Goal: Task Accomplishment & Management: Manage account settings

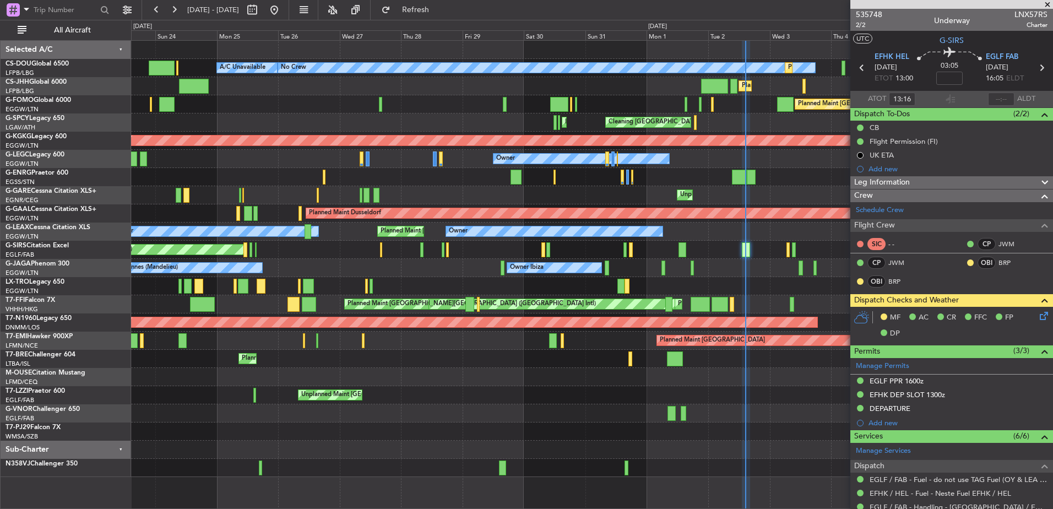
click at [447, 227] on div "A/C Unavailable Planned Maint [GEOGRAPHIC_DATA] ([GEOGRAPHIC_DATA]) No Crew Pla…" at bounding box center [591, 259] width 921 height 436
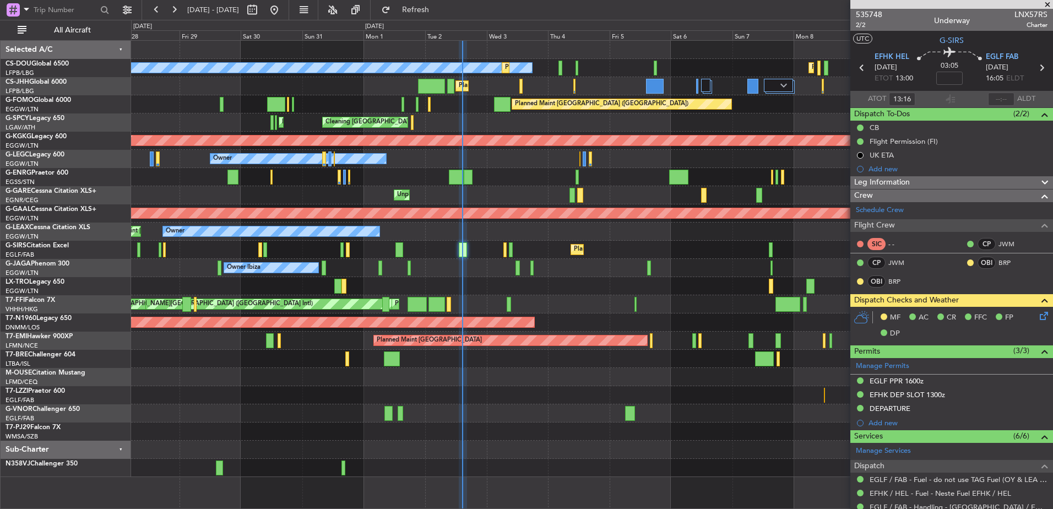
click at [573, 292] on div "Planned Maint Dusseldorf" at bounding box center [591, 286] width 921 height 18
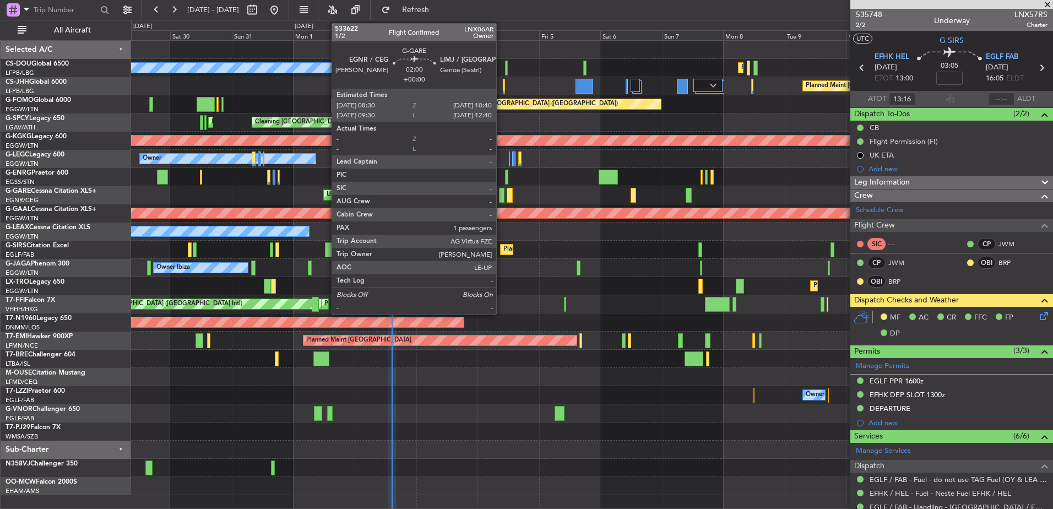
click at [501, 197] on div at bounding box center [502, 195] width 6 height 15
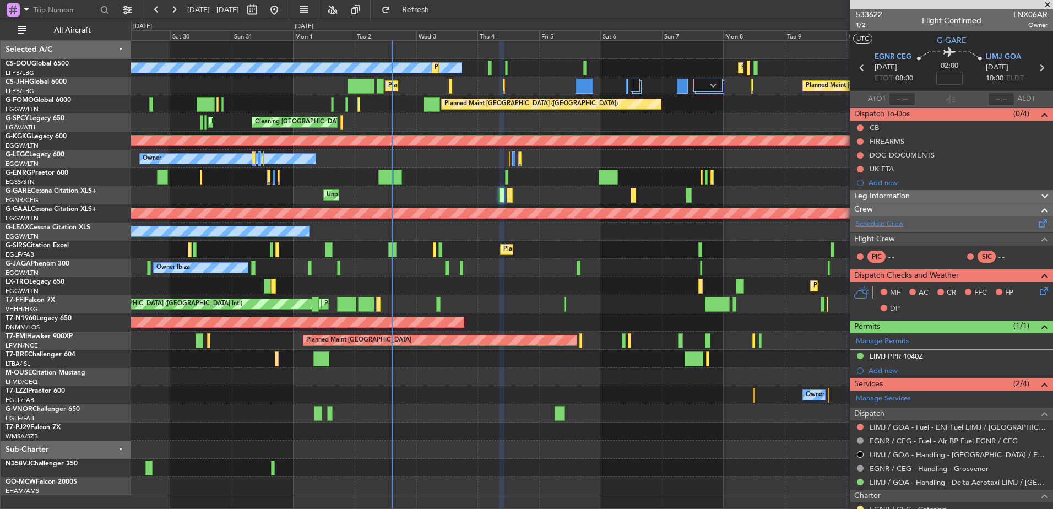
click at [887, 225] on link "Schedule Crew" at bounding box center [880, 224] width 48 height 11
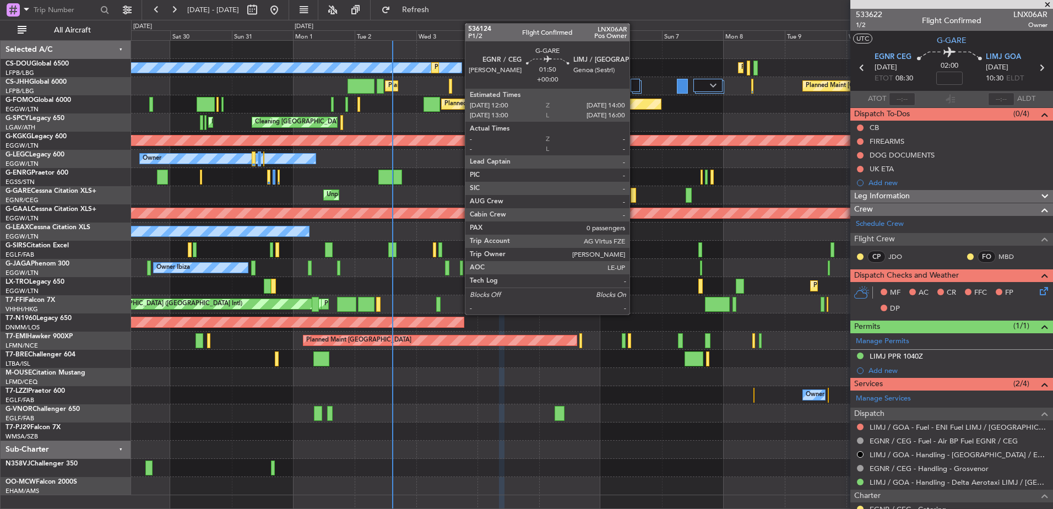
click at [634, 194] on div at bounding box center [634, 195] width 6 height 15
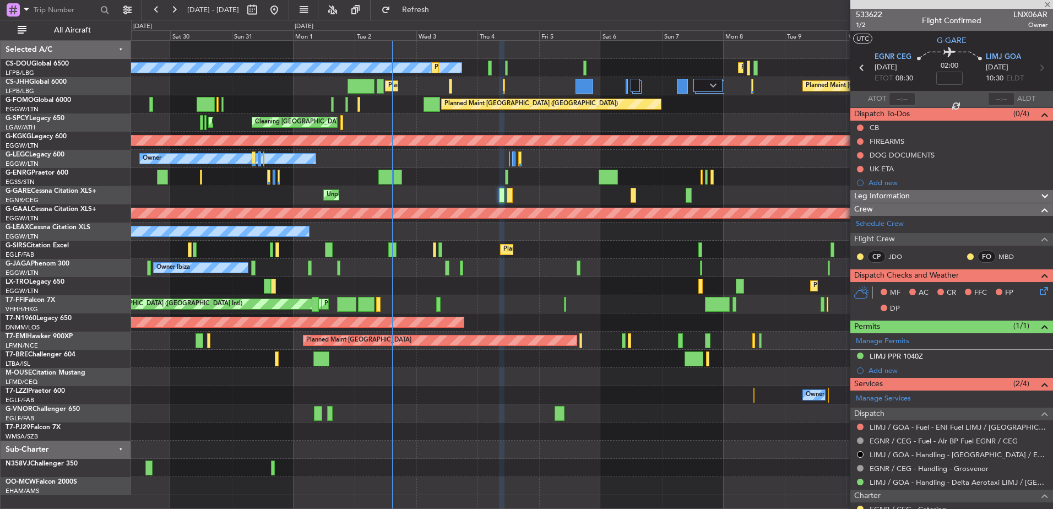
type input "0"
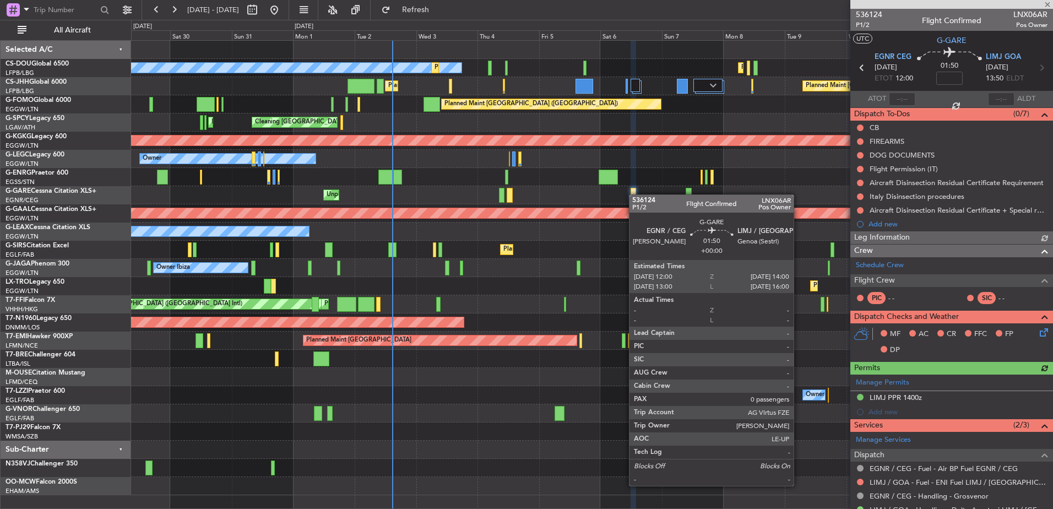
click at [634, 194] on div at bounding box center [634, 195] width 6 height 15
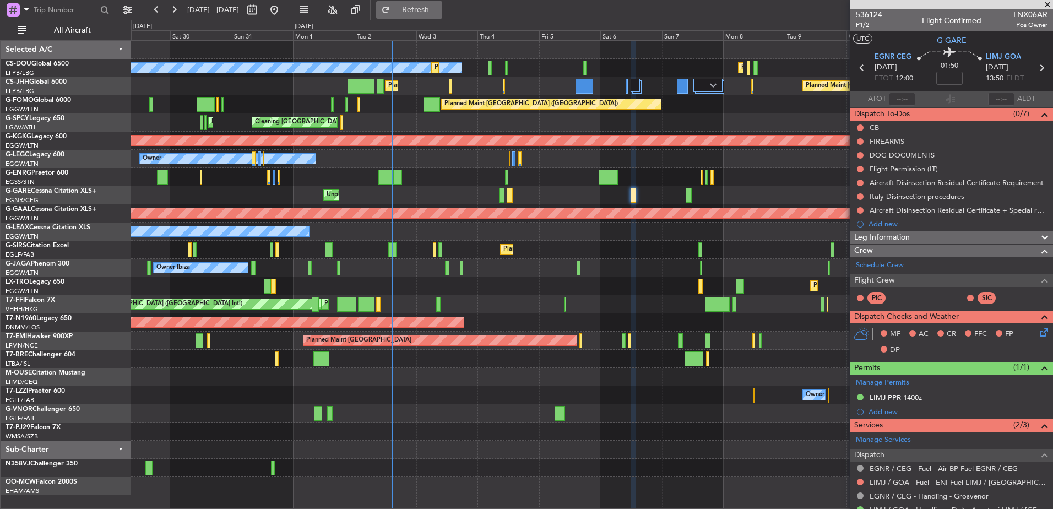
click at [434, 13] on span "Refresh" at bounding box center [416, 10] width 46 height 8
click at [477, 297] on div "Planned Maint [GEOGRAPHIC_DATA] ([GEOGRAPHIC_DATA]) No Crew Planned Maint [GEOG…" at bounding box center [591, 268] width 921 height 454
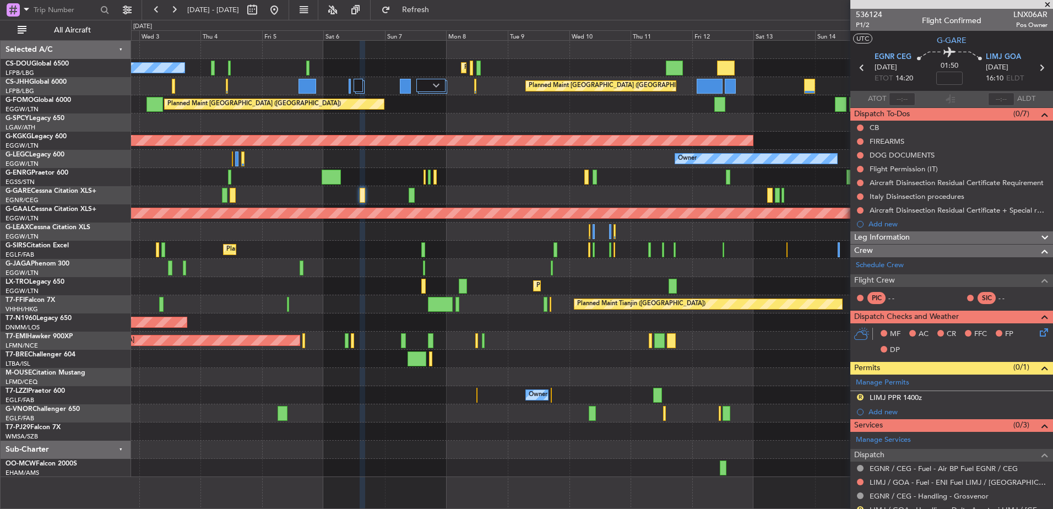
click at [495, 180] on div at bounding box center [591, 177] width 921 height 18
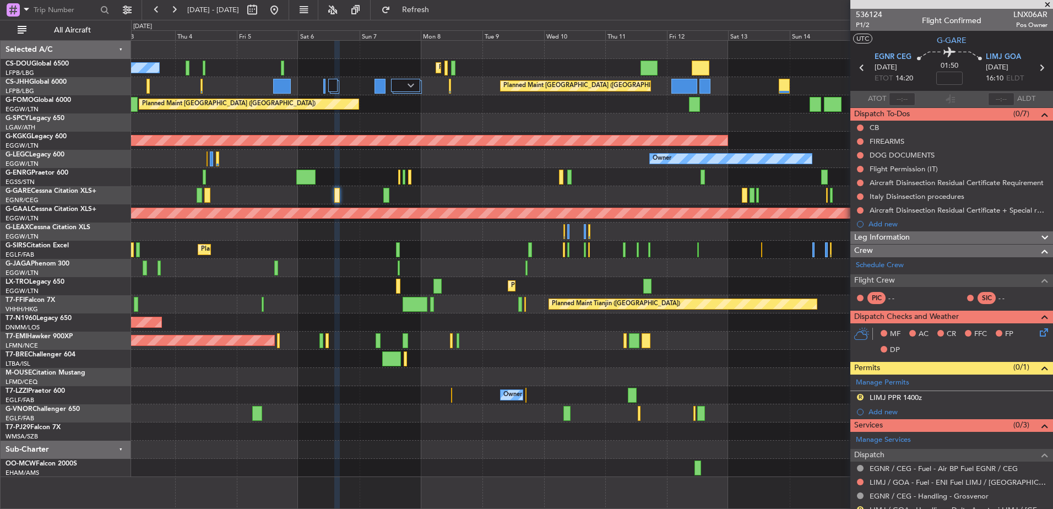
click at [520, 214] on div "Planned Maint Dusseldorf" at bounding box center [591, 213] width 921 height 18
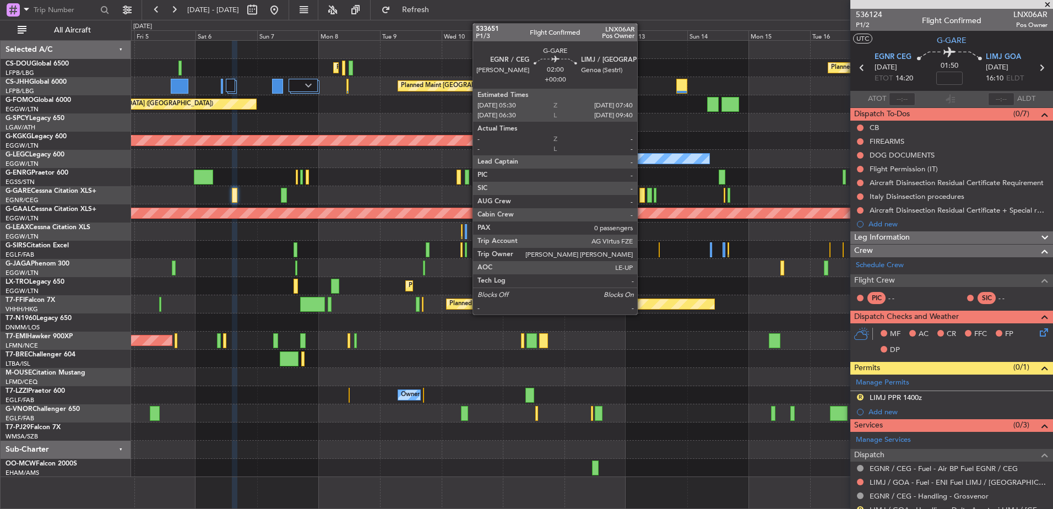
click at [642, 194] on div at bounding box center [642, 195] width 6 height 15
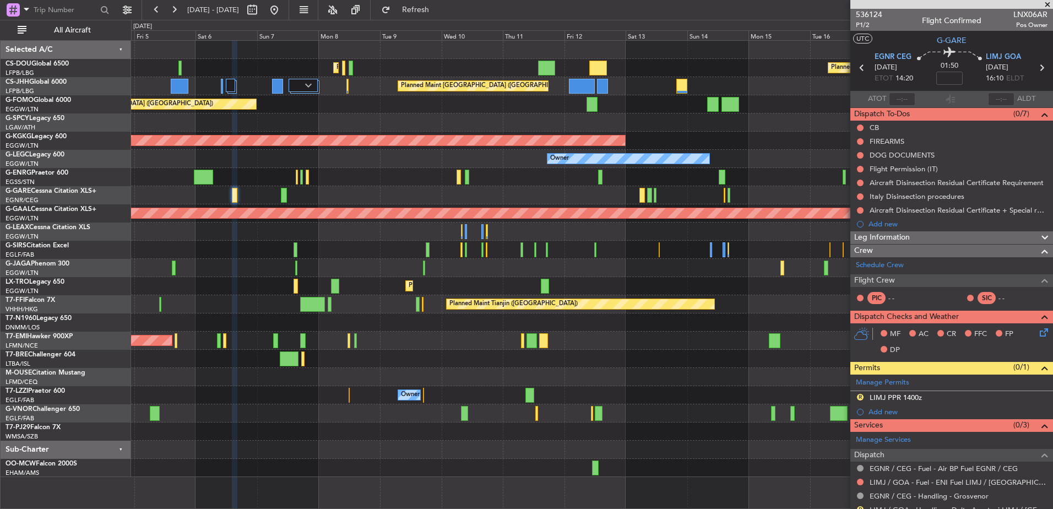
click at [448, 6] on fb-refresh-button "Refresh" at bounding box center [409, 10] width 77 height 20
click at [648, 401] on div "Owner" at bounding box center [591, 395] width 921 height 18
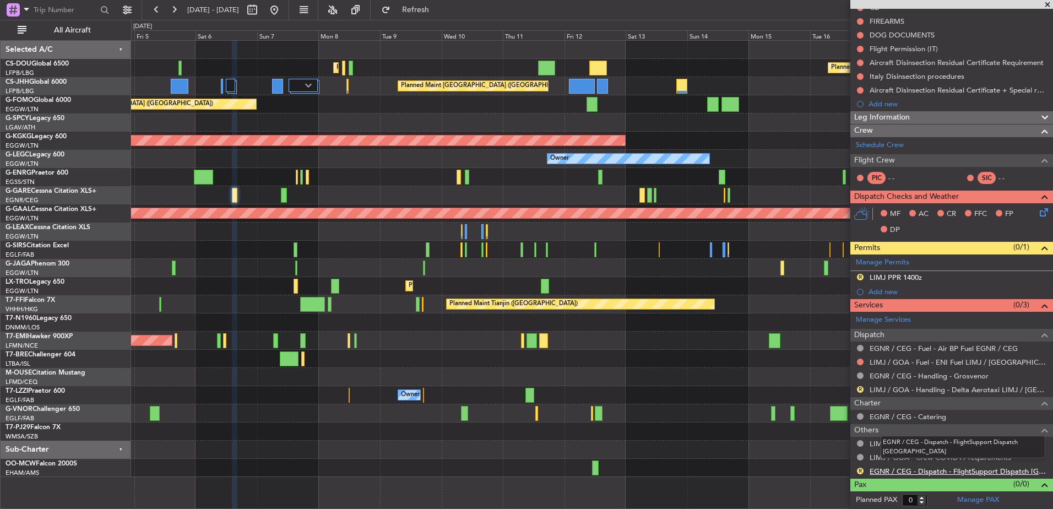
click at [903, 466] on link "EGNR / CEG - Dispatch - FlightSupport Dispatch [GEOGRAPHIC_DATA]" at bounding box center [959, 470] width 178 height 9
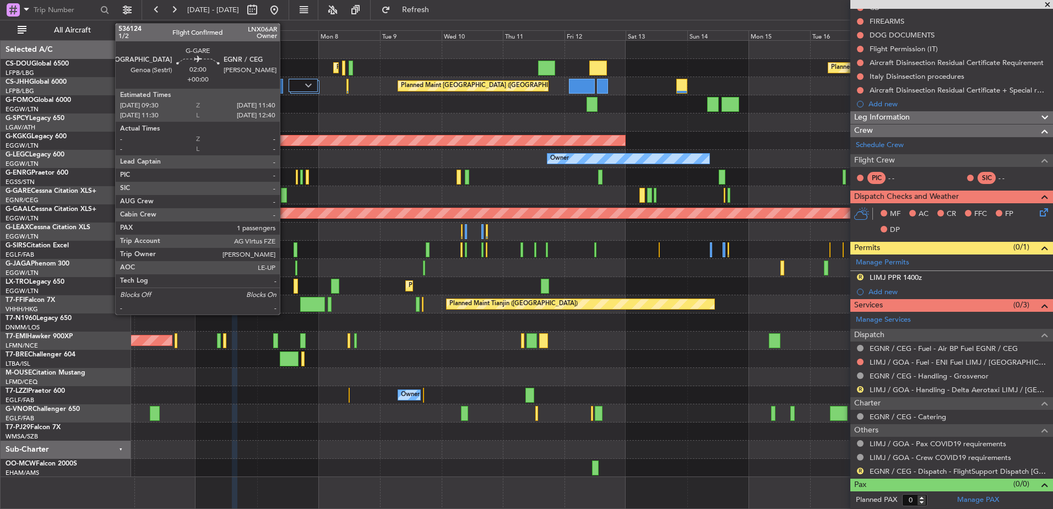
click at [284, 198] on div at bounding box center [284, 195] width 6 height 15
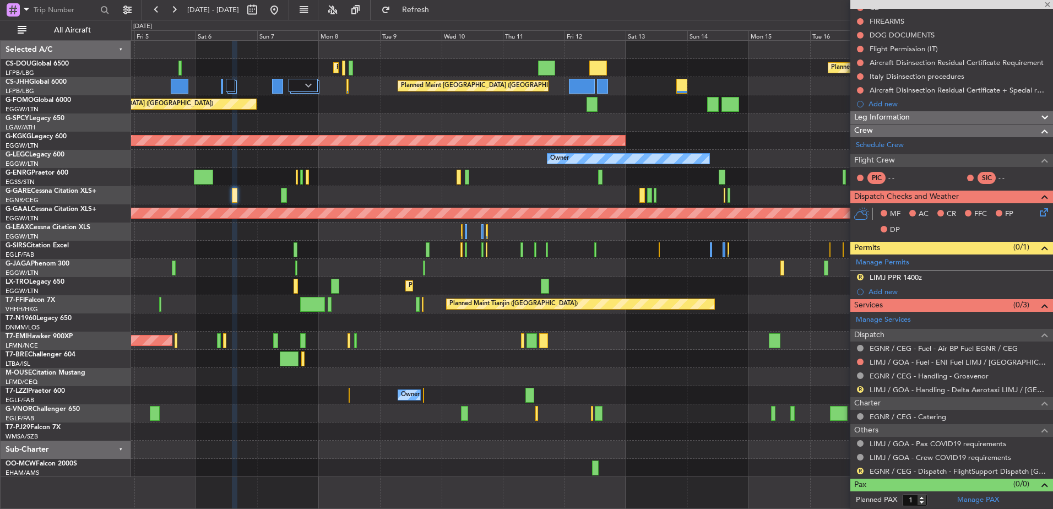
scroll to position [0, 0]
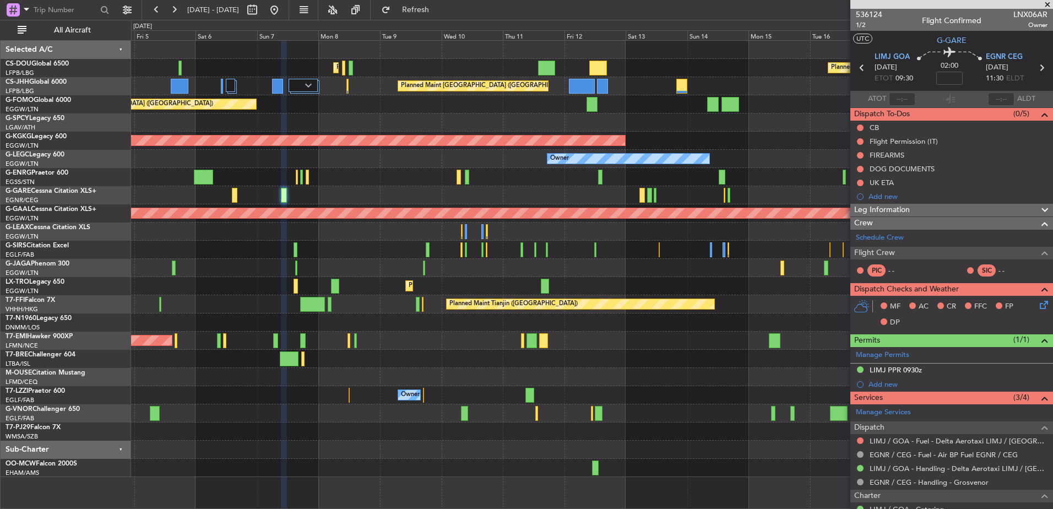
click at [436, 249] on div "Planned Maint [GEOGRAPHIC_DATA] ([GEOGRAPHIC_DATA]) Planned Maint [GEOGRAPHIC_D…" at bounding box center [591, 259] width 921 height 436
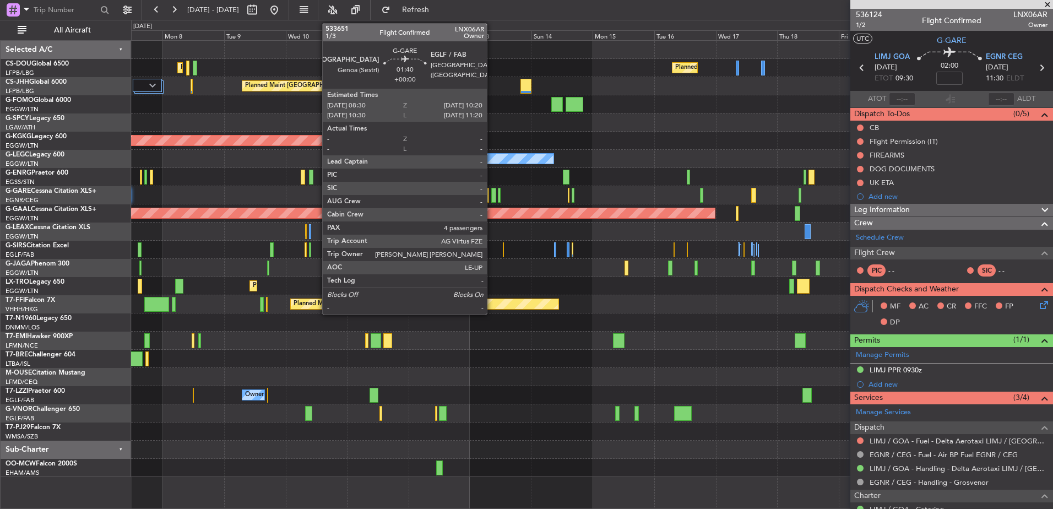
click at [492, 191] on div at bounding box center [493, 195] width 5 height 15
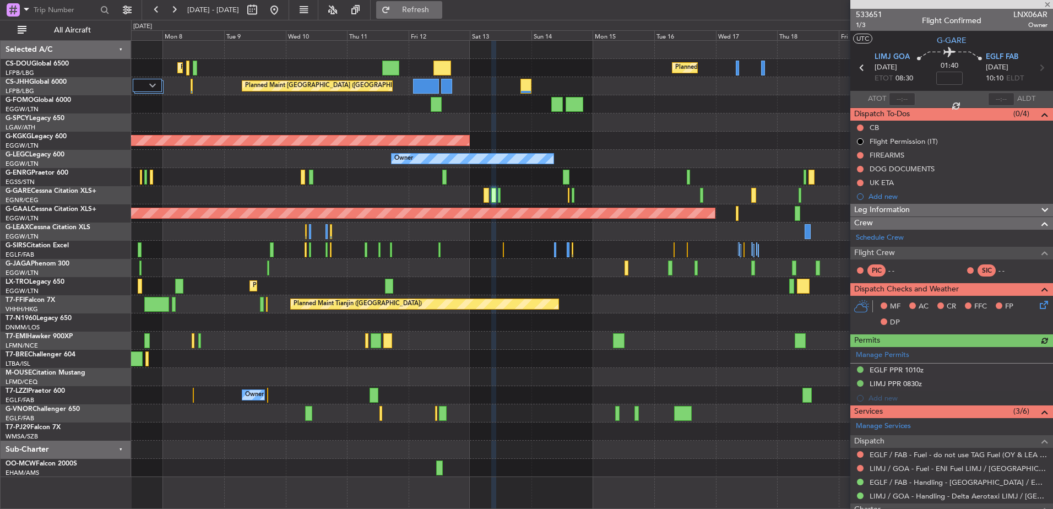
click at [430, 8] on span "Refresh" at bounding box center [416, 10] width 46 height 8
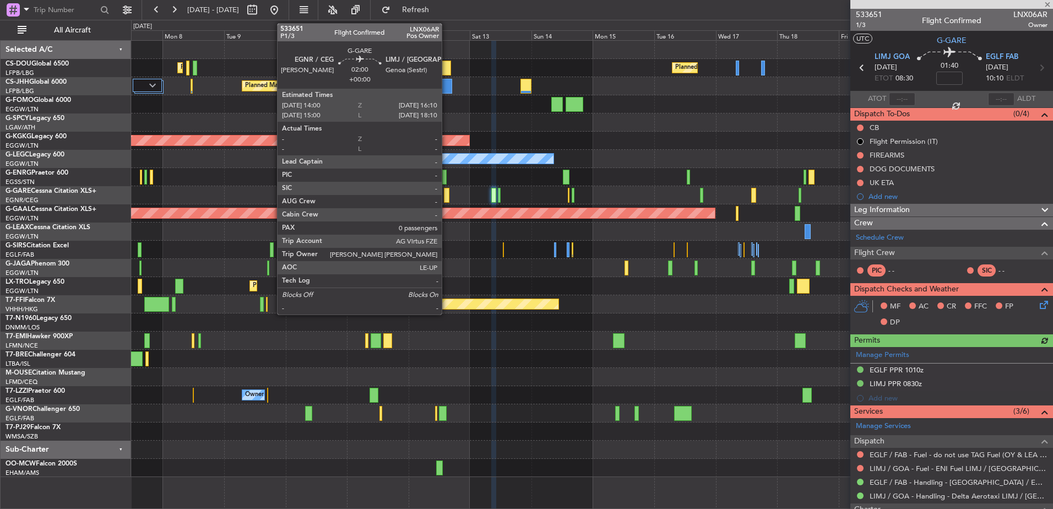
click at [448, 192] on div at bounding box center [447, 195] width 6 height 15
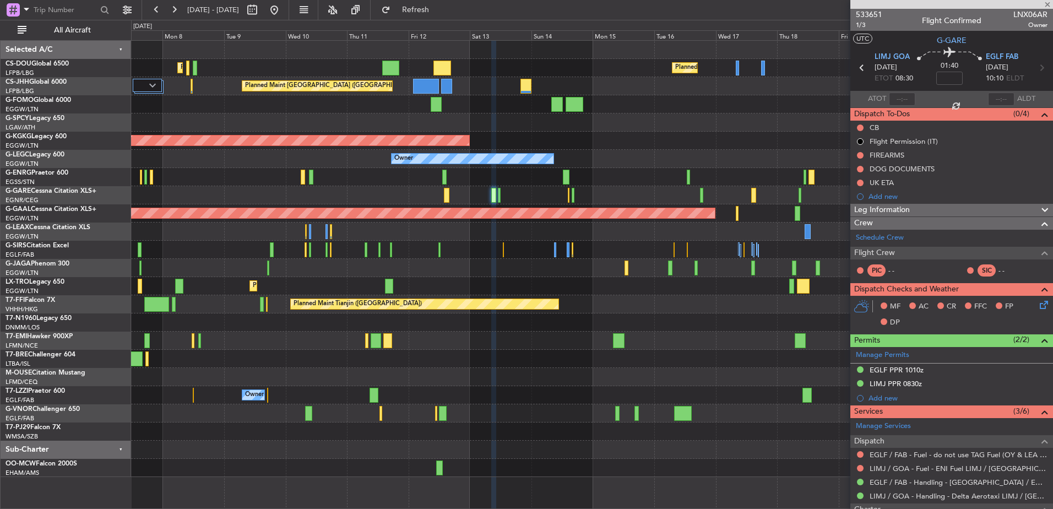
type input "0"
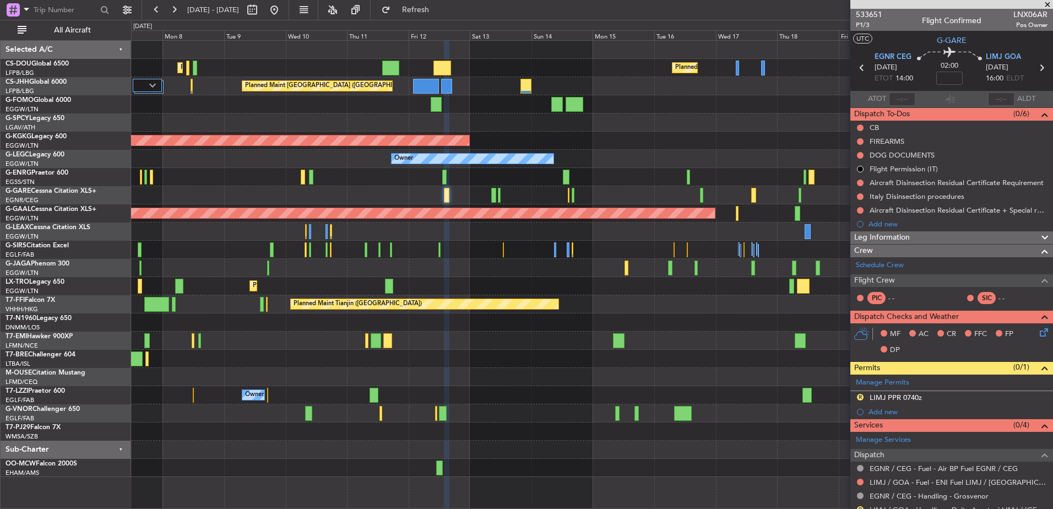
scroll to position [120, 0]
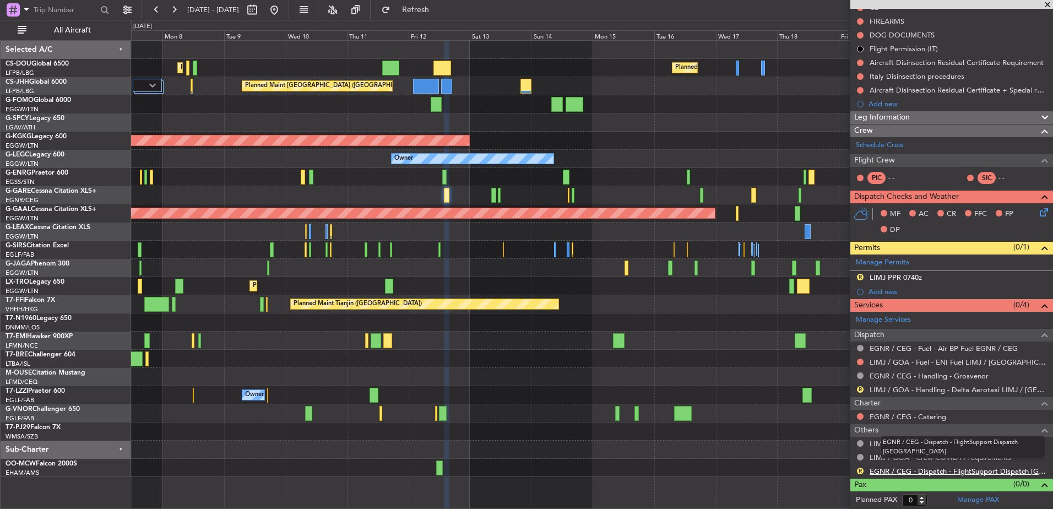
click at [880, 474] on link "EGNR / CEG - Dispatch - FlightSupport Dispatch [GEOGRAPHIC_DATA]" at bounding box center [959, 470] width 178 height 9
click at [426, 14] on button "Refresh" at bounding box center [409, 10] width 66 height 18
click at [567, 180] on div at bounding box center [591, 177] width 921 height 18
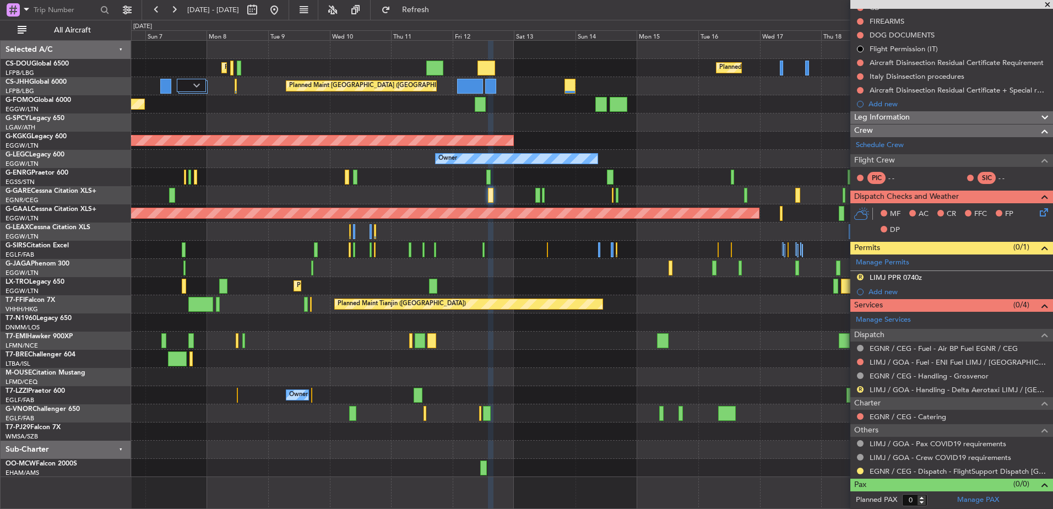
click at [633, 196] on div at bounding box center [591, 195] width 921 height 18
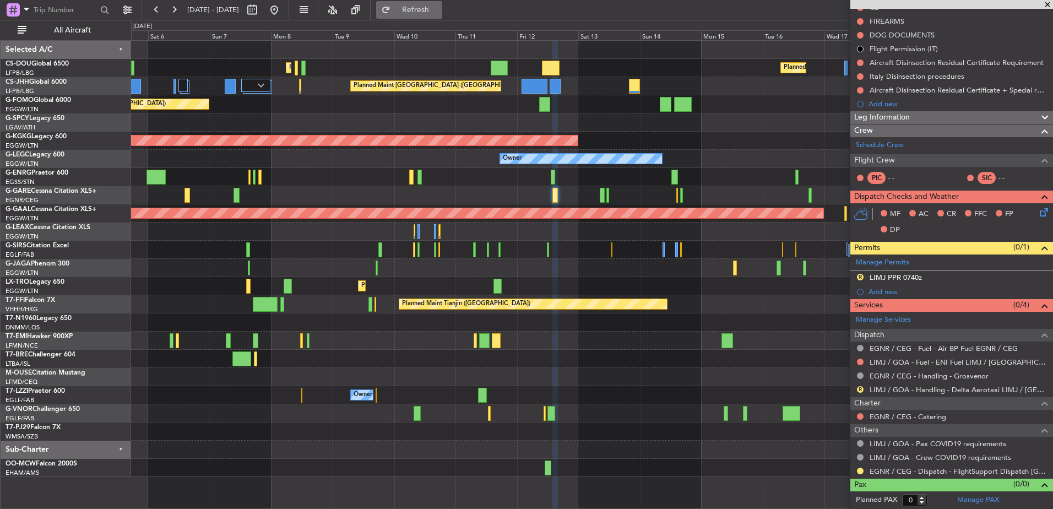
click at [439, 13] on span "Refresh" at bounding box center [416, 10] width 46 height 8
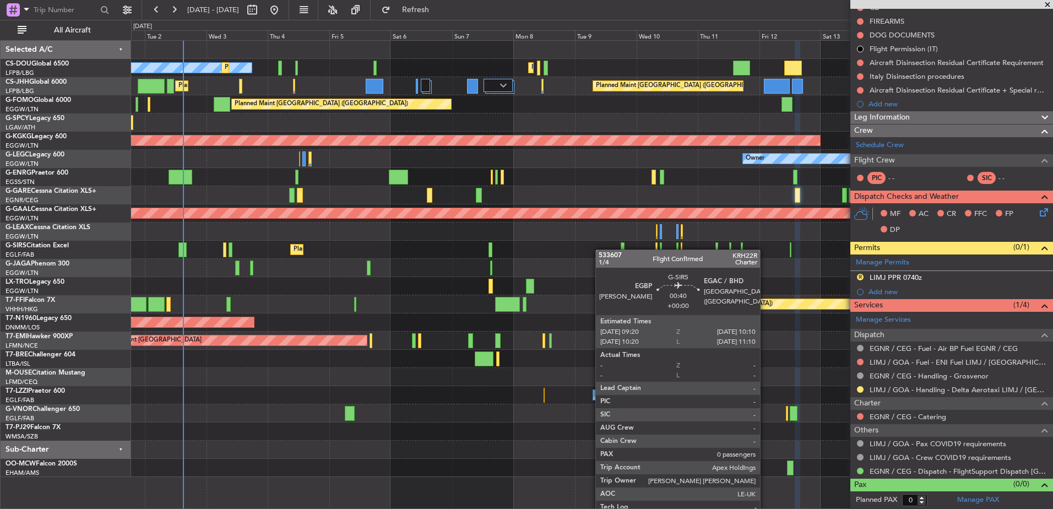
click at [640, 257] on div "Planned Maint [GEOGRAPHIC_DATA] ([GEOGRAPHIC_DATA]) Planned Maint [GEOGRAPHIC_D…" at bounding box center [591, 259] width 921 height 436
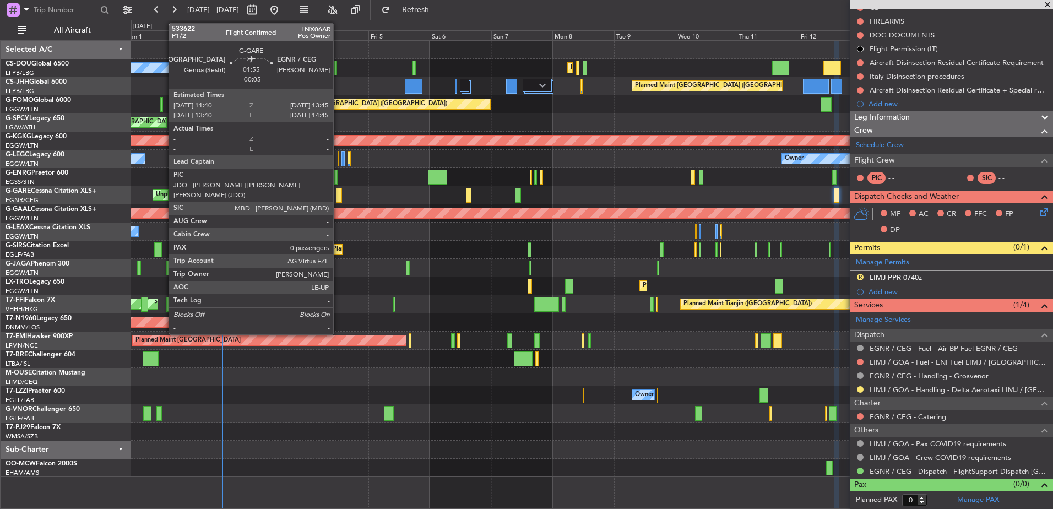
click at [338, 197] on div at bounding box center [339, 195] width 6 height 15
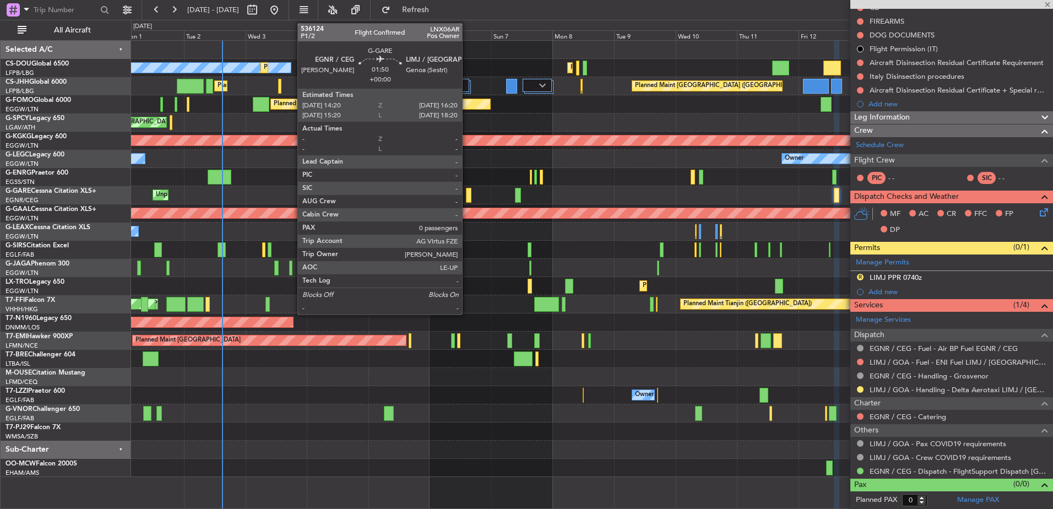
type input "-00:05"
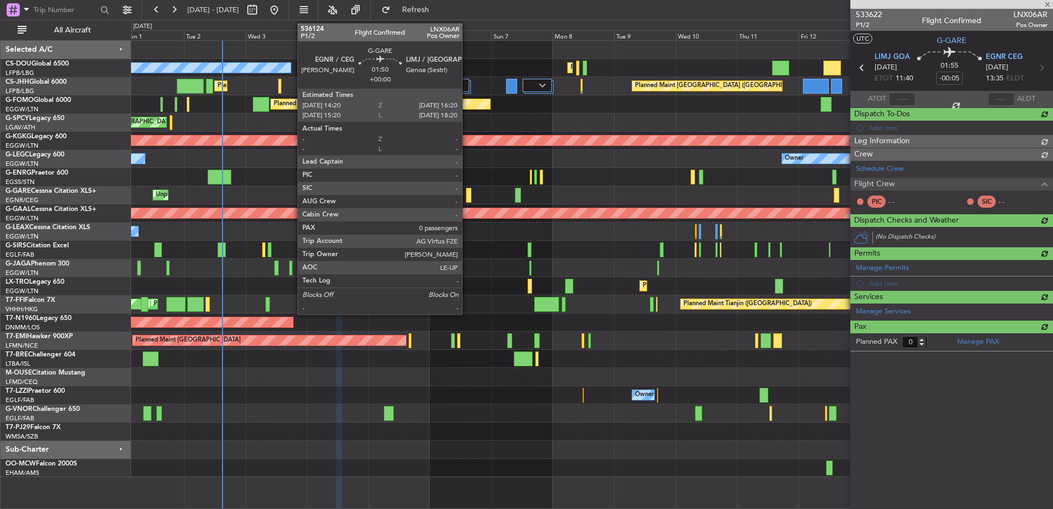
click at [467, 193] on div at bounding box center [469, 195] width 6 height 15
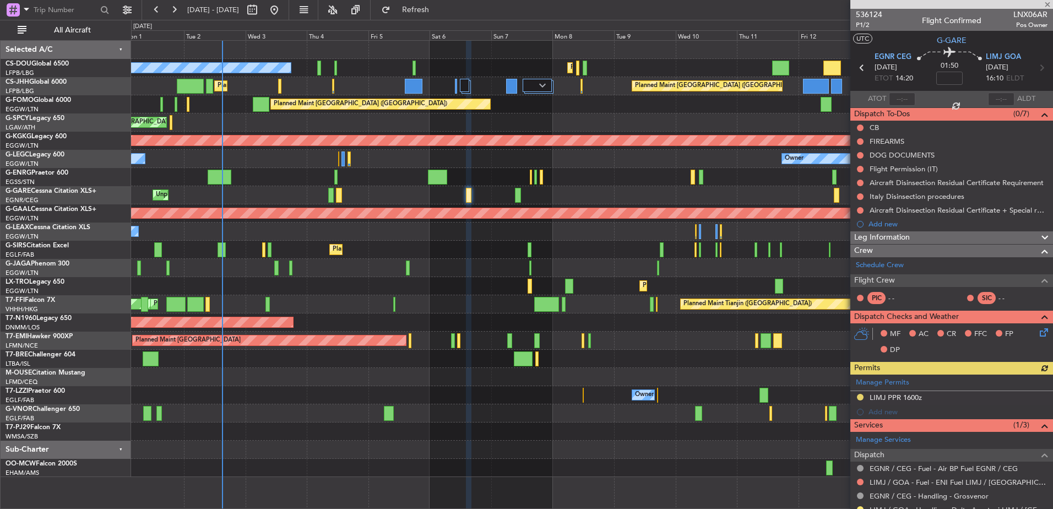
scroll to position [120, 0]
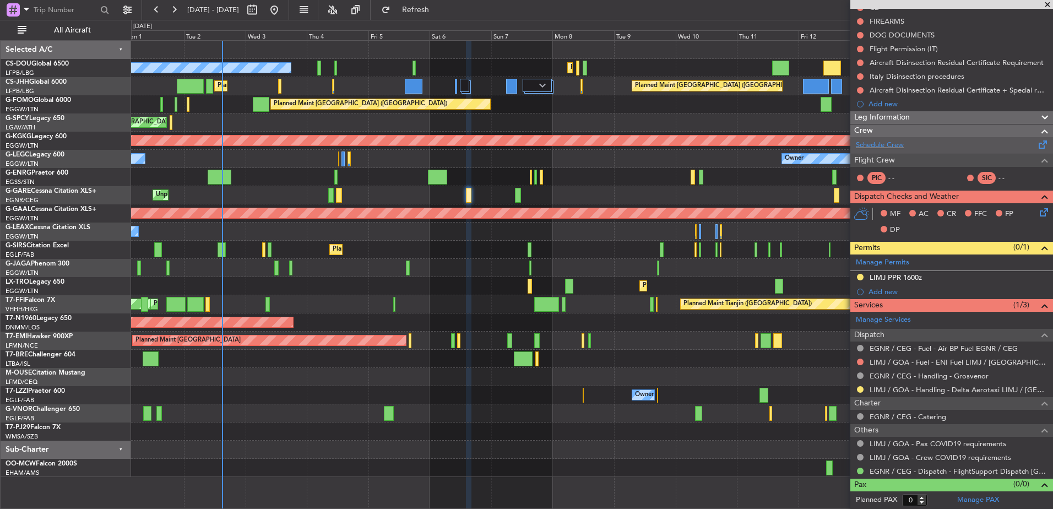
click at [930, 147] on div "Schedule Crew" at bounding box center [951, 145] width 203 height 17
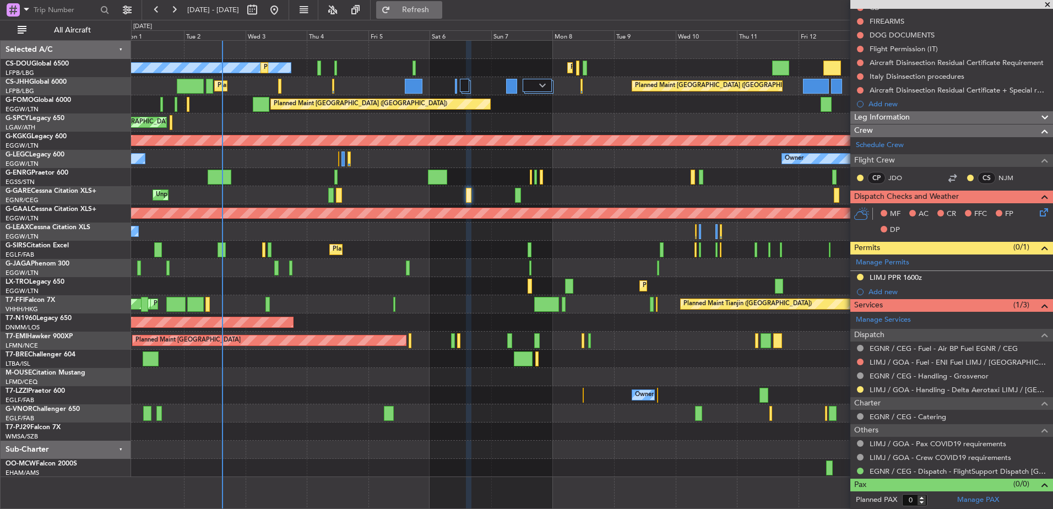
click at [442, 17] on button "Refresh" at bounding box center [409, 10] width 66 height 18
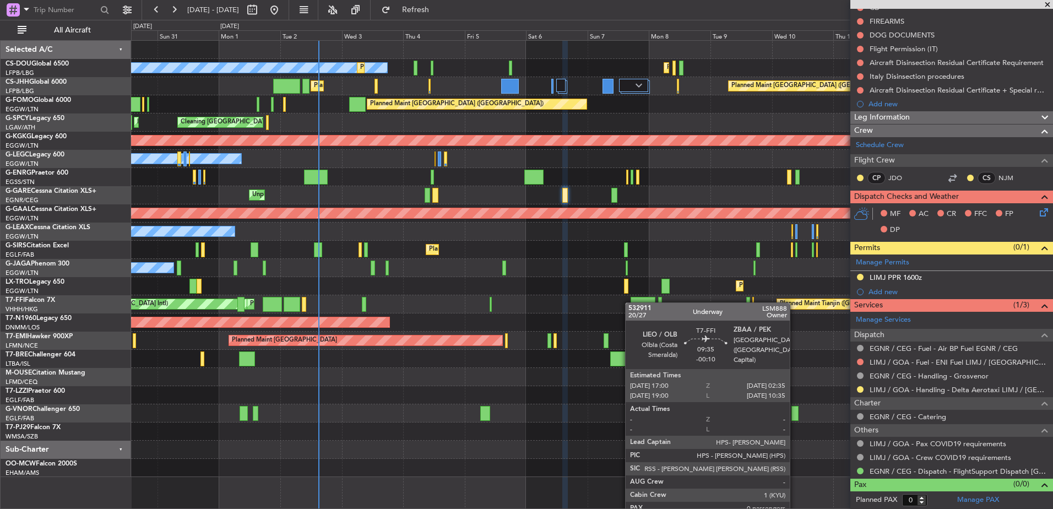
click at [637, 305] on div at bounding box center [643, 304] width 25 height 15
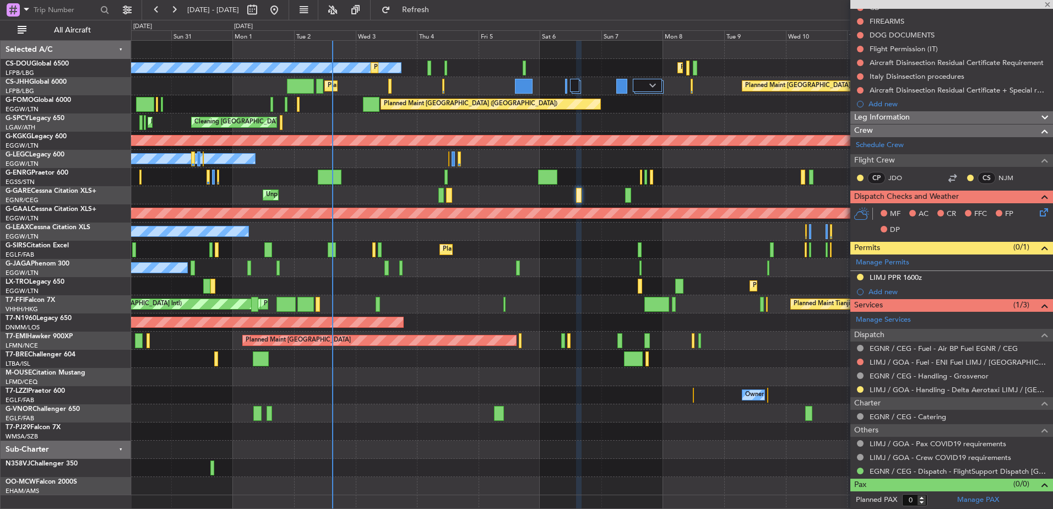
type input "-00:10"
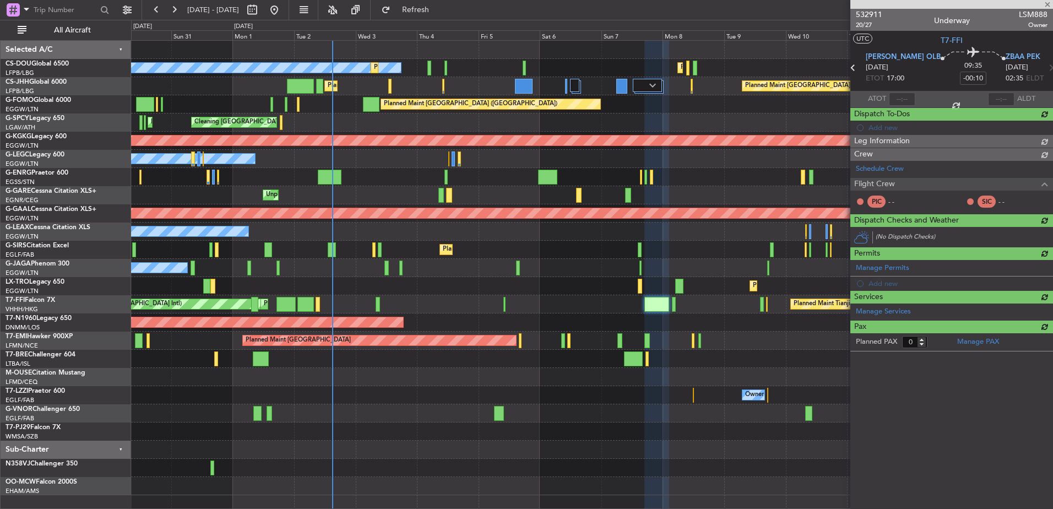
scroll to position [0, 0]
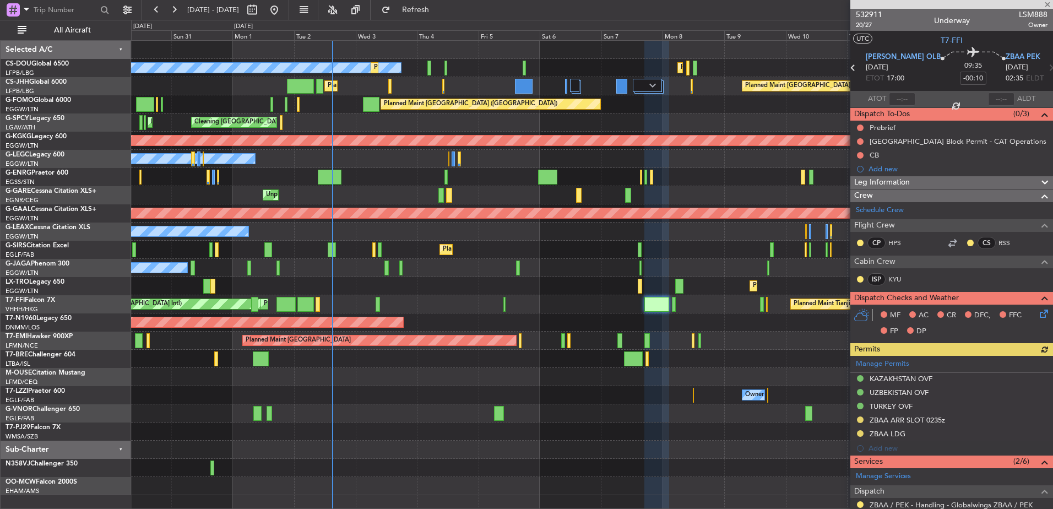
click at [644, 264] on div "No Crew Planned Maint [GEOGRAPHIC_DATA] ([GEOGRAPHIC_DATA]) Planned Maint [GEOG…" at bounding box center [591, 268] width 921 height 454
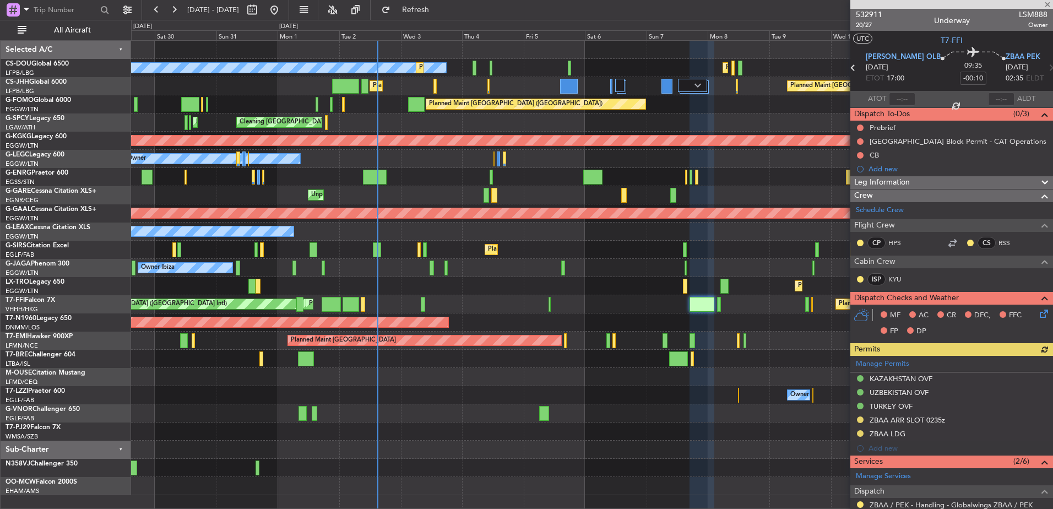
scroll to position [156, 0]
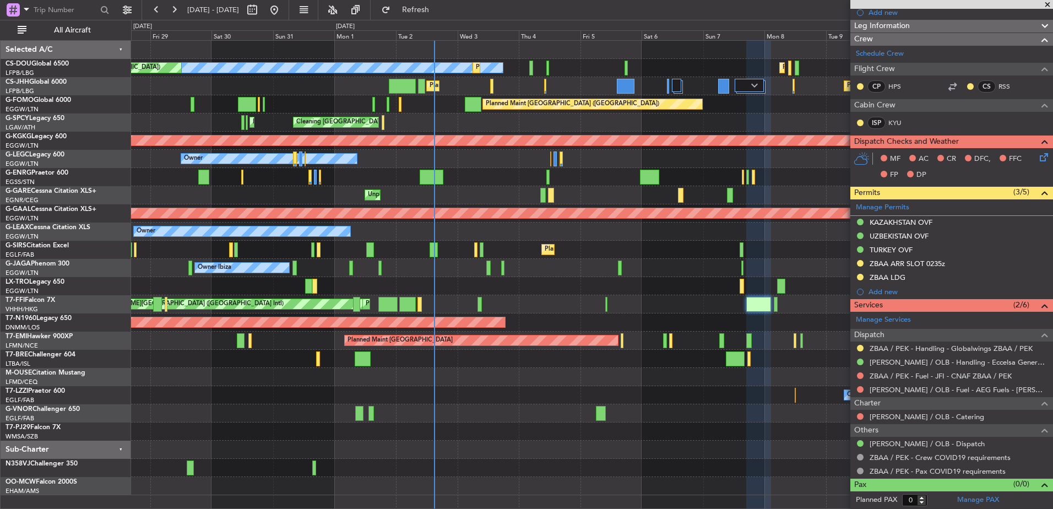
click at [756, 305] on div "No Crew Planned Maint [GEOGRAPHIC_DATA] ([GEOGRAPHIC_DATA]) Planned Maint [GEOG…" at bounding box center [591, 268] width 921 height 454
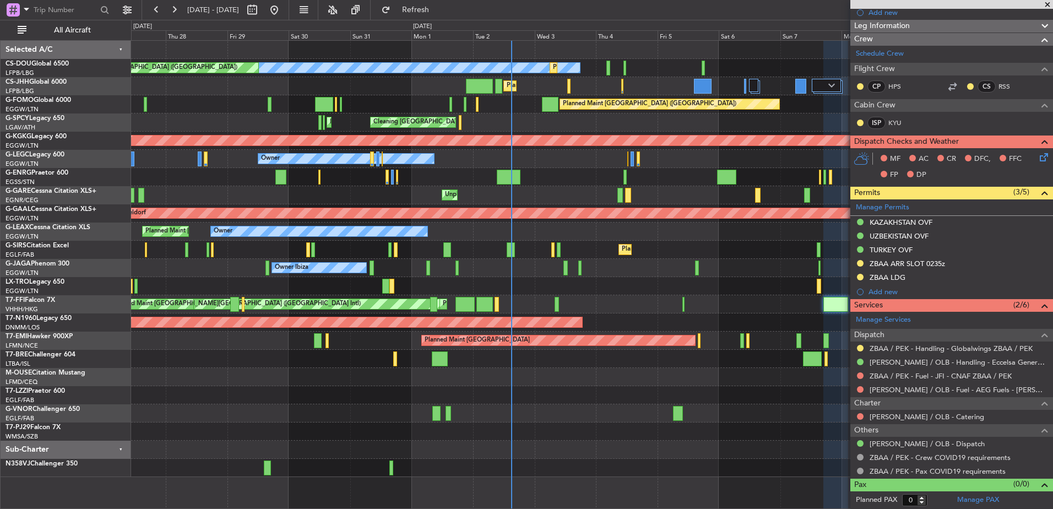
click at [702, 340] on div "Planned Maint [GEOGRAPHIC_DATA]" at bounding box center [591, 341] width 921 height 18
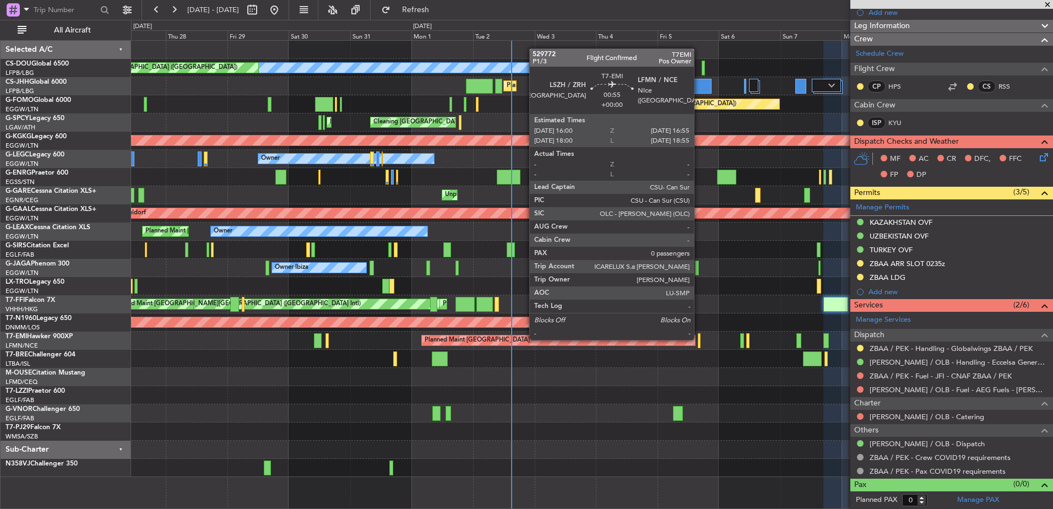
click at [699, 339] on div at bounding box center [699, 340] width 3 height 15
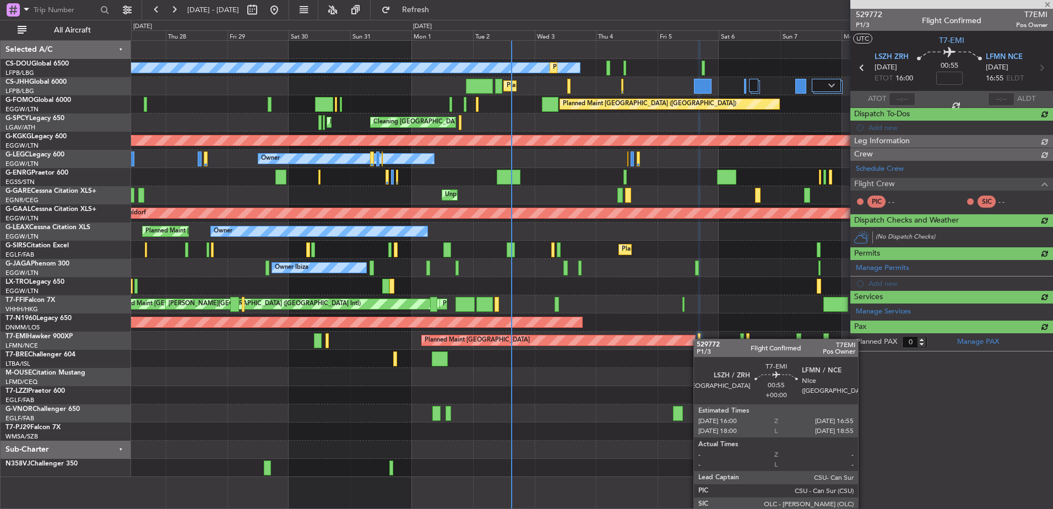
scroll to position [0, 0]
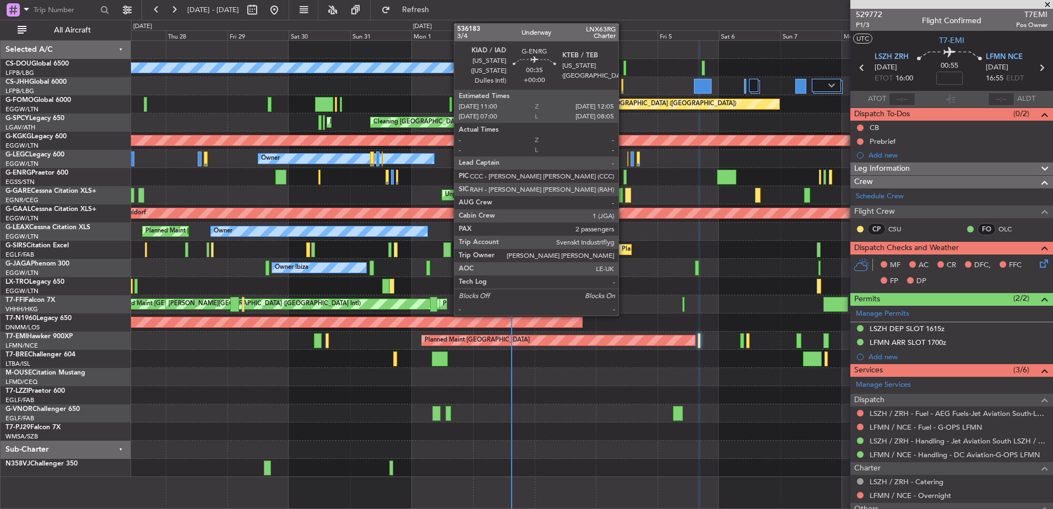
click at [623, 171] on div at bounding box center [624, 177] width 3 height 15
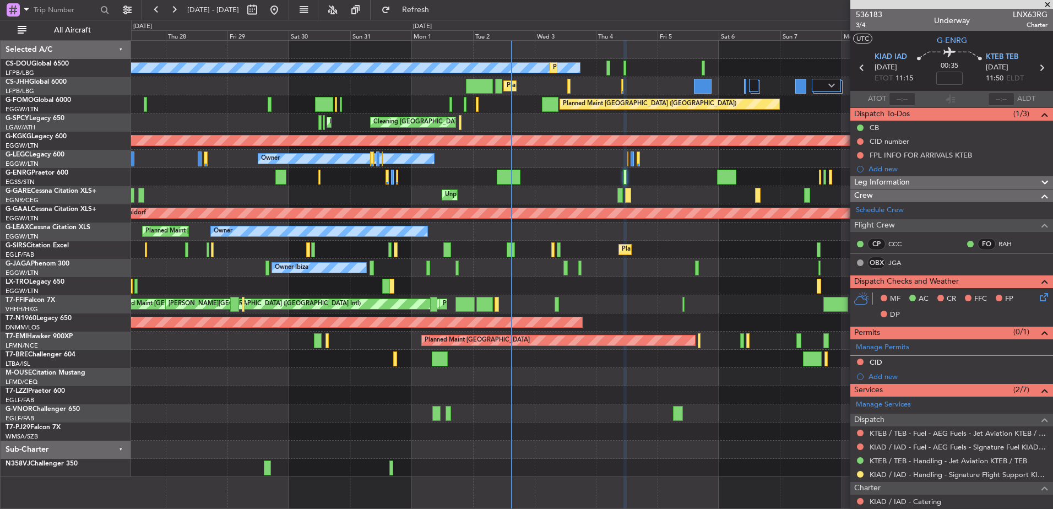
click at [528, 170] on div at bounding box center [591, 177] width 921 height 18
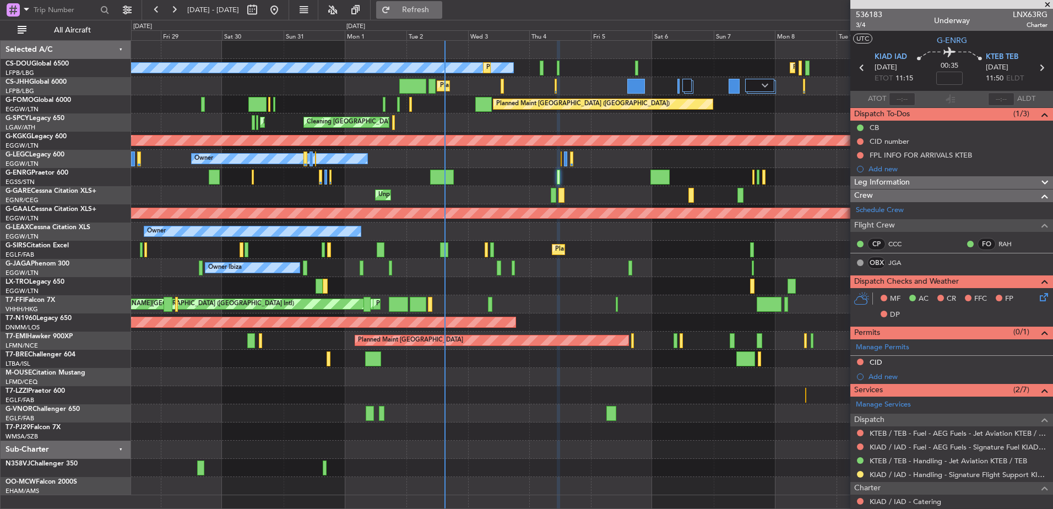
click at [442, 16] on button "Refresh" at bounding box center [409, 10] width 66 height 18
click at [309, 383] on div "Planned Maint [GEOGRAPHIC_DATA] ([GEOGRAPHIC_DATA]) Planned Maint [GEOGRAPHIC_D…" at bounding box center [591, 268] width 921 height 454
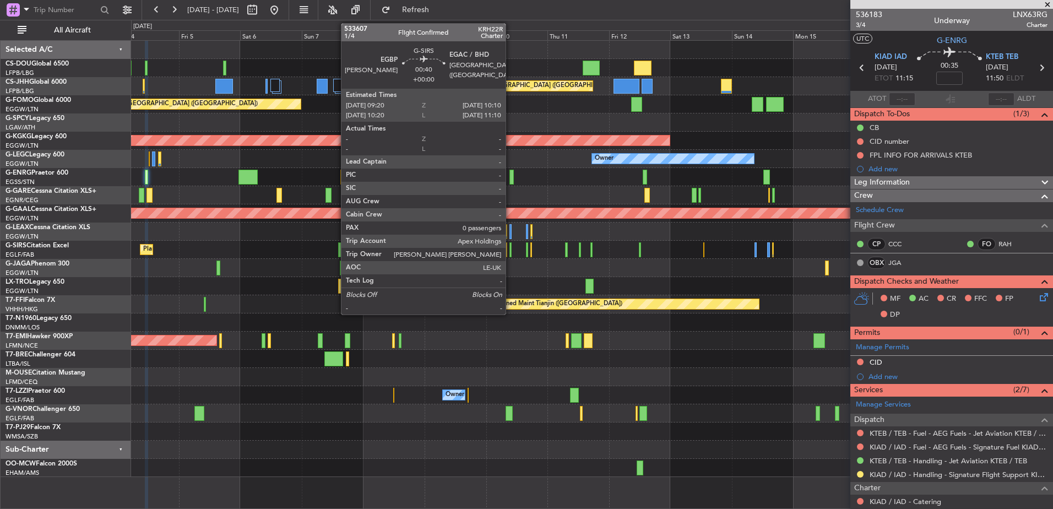
click at [510, 251] on div at bounding box center [510, 249] width 2 height 15
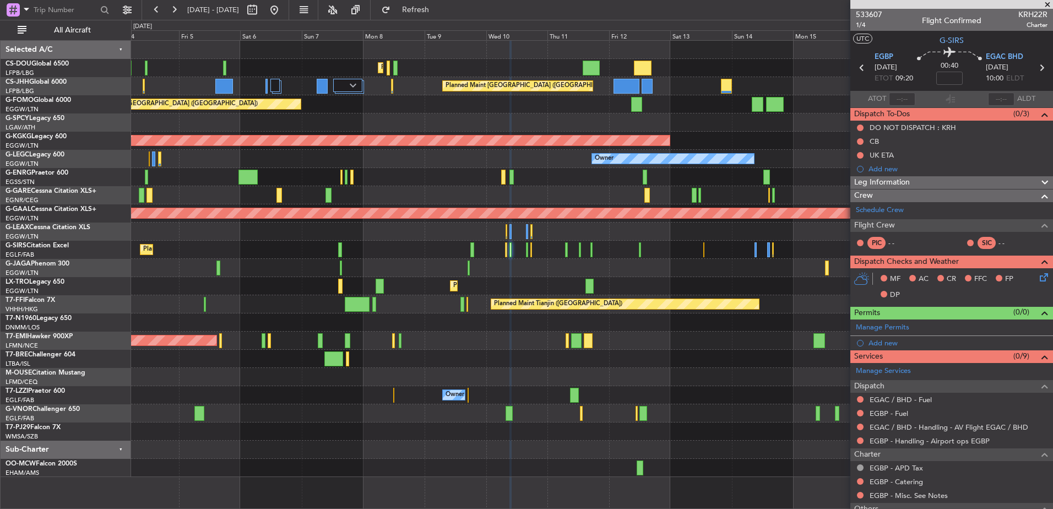
click at [434, 234] on div "Owner" at bounding box center [591, 231] width 921 height 18
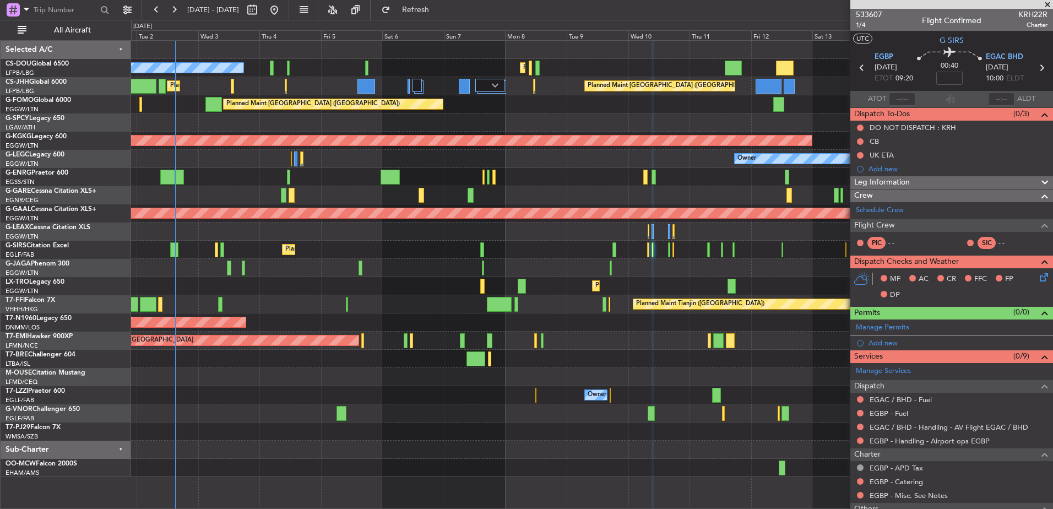
click at [771, 180] on div at bounding box center [591, 177] width 921 height 18
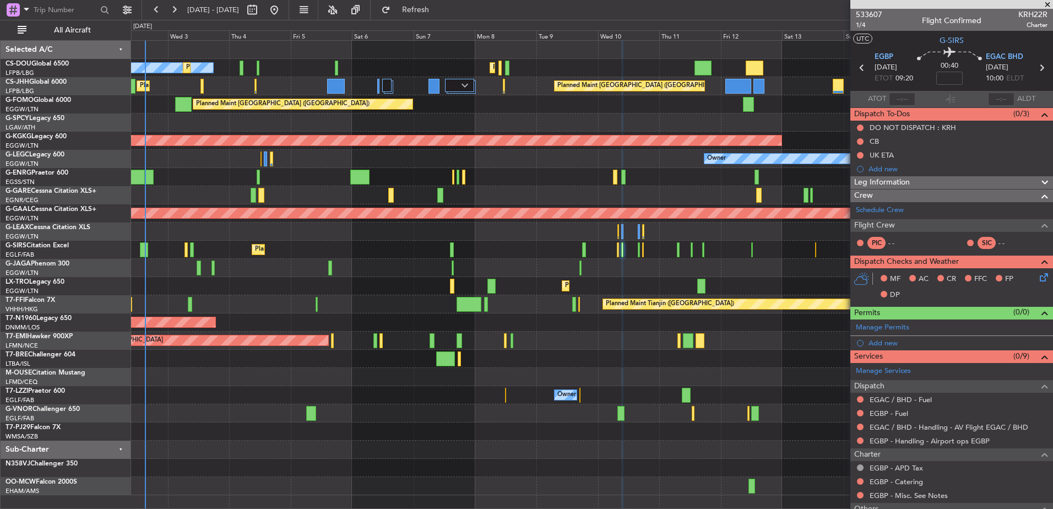
click at [212, 172] on div "Planned Maint [GEOGRAPHIC_DATA] ([GEOGRAPHIC_DATA]) No Crew Planned Maint [GEOG…" at bounding box center [591, 268] width 921 height 454
click at [468, 79] on div at bounding box center [459, 85] width 29 height 13
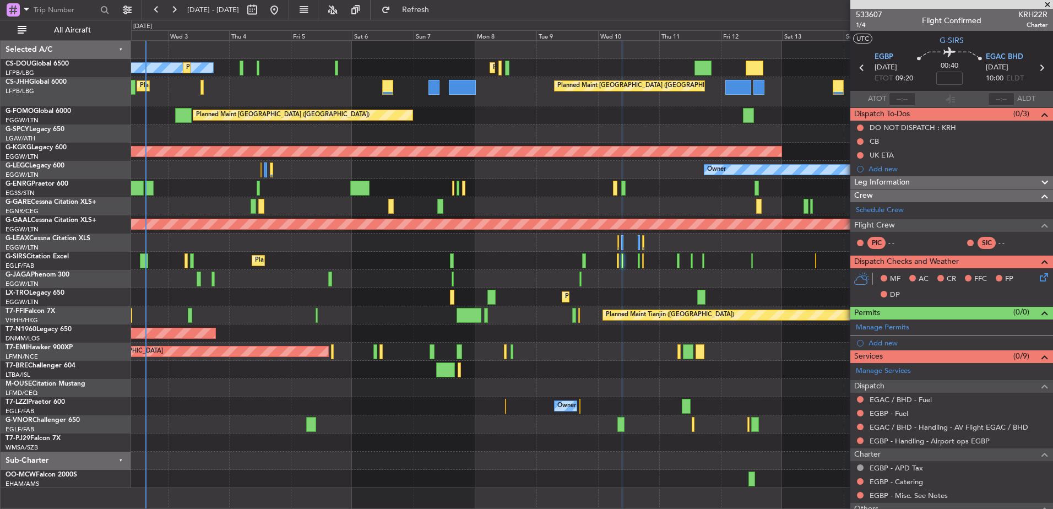
click at [278, 224] on div "No Crew Planned Maint [GEOGRAPHIC_DATA] ([GEOGRAPHIC_DATA]) Planned Maint [GEOG…" at bounding box center [591, 264] width 921 height 447
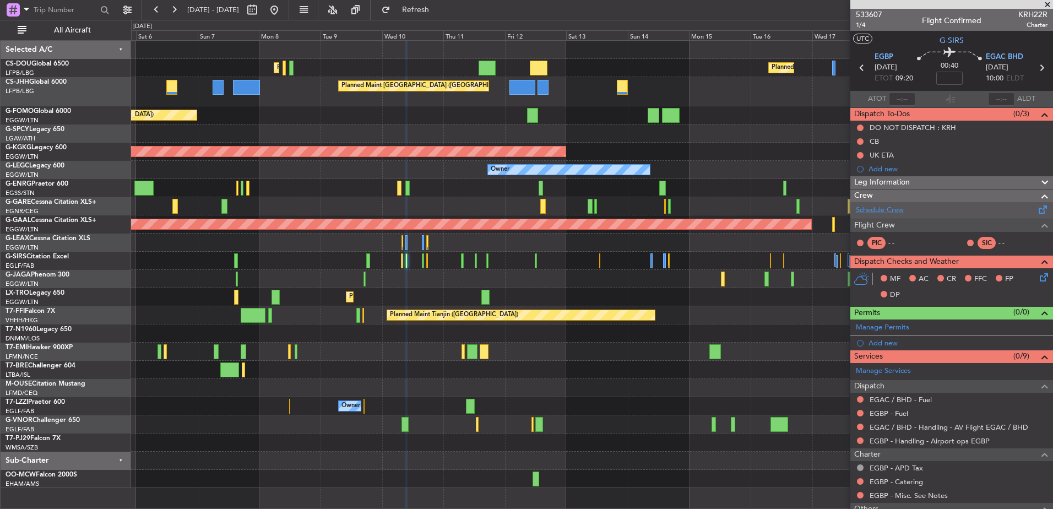
click at [873, 209] on link "Schedule Crew" at bounding box center [880, 210] width 48 height 11
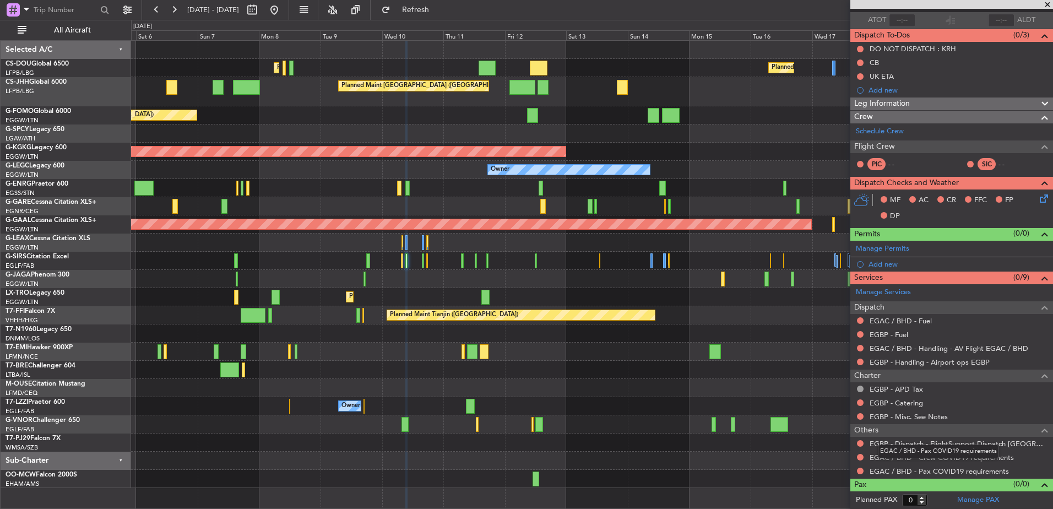
click at [900, 446] on div "EGAC / BHD - Pax COVID19 requirements" at bounding box center [938, 451] width 121 height 14
click at [891, 439] on link "EGBP - Dispatch - FlightSupport Dispatch [GEOGRAPHIC_DATA]" at bounding box center [959, 443] width 178 height 9
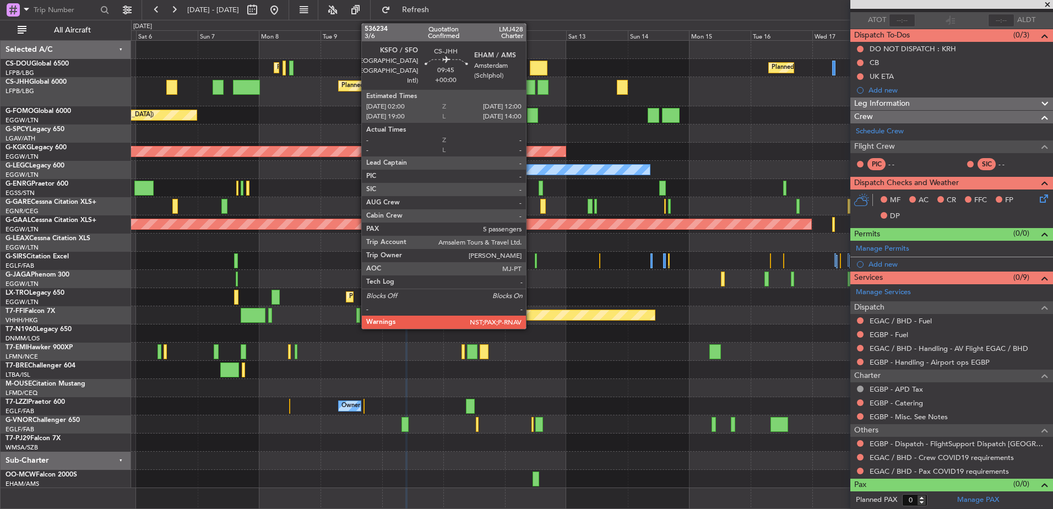
click at [531, 91] on div at bounding box center [522, 87] width 26 height 15
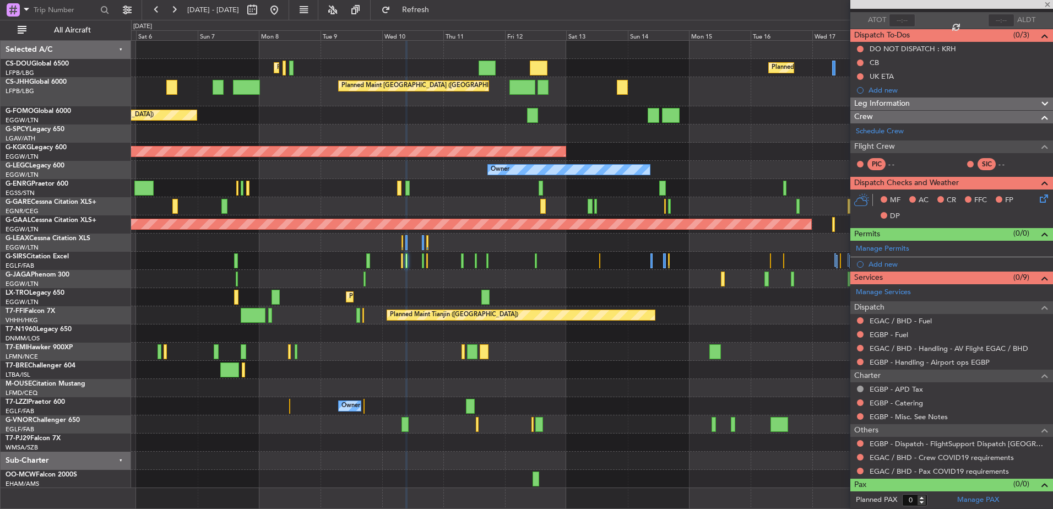
type input "5"
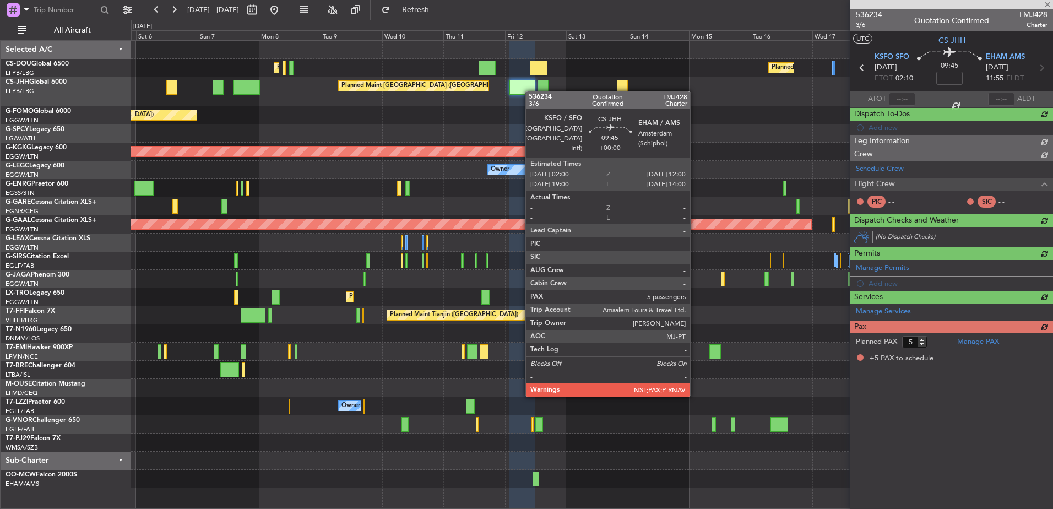
scroll to position [0, 0]
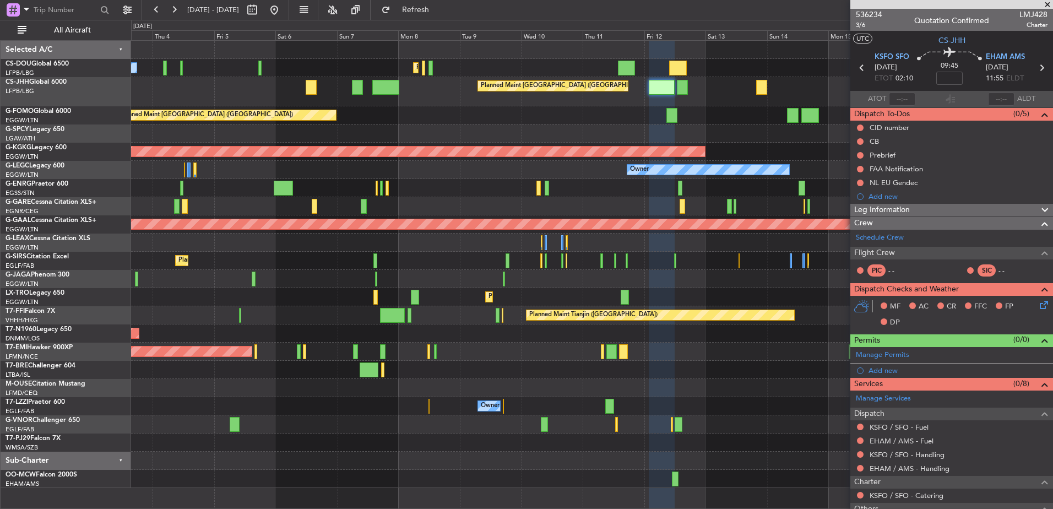
click at [736, 231] on div "Planned Maint [GEOGRAPHIC_DATA] ([GEOGRAPHIC_DATA]) Planned Maint [GEOGRAPHIC_D…" at bounding box center [591, 264] width 921 height 447
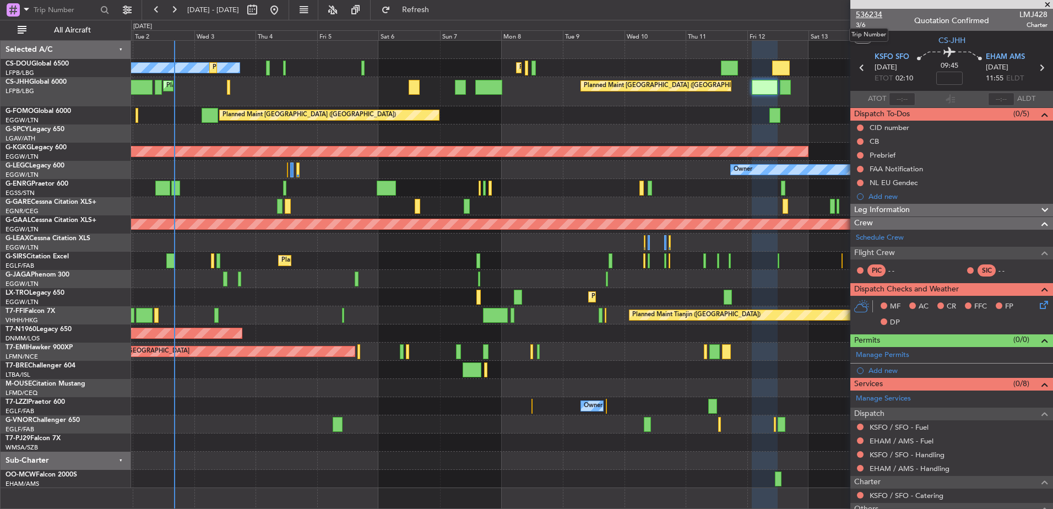
click at [872, 14] on span "536234" at bounding box center [869, 15] width 26 height 12
click at [439, 9] on span "Refresh" at bounding box center [416, 10] width 46 height 8
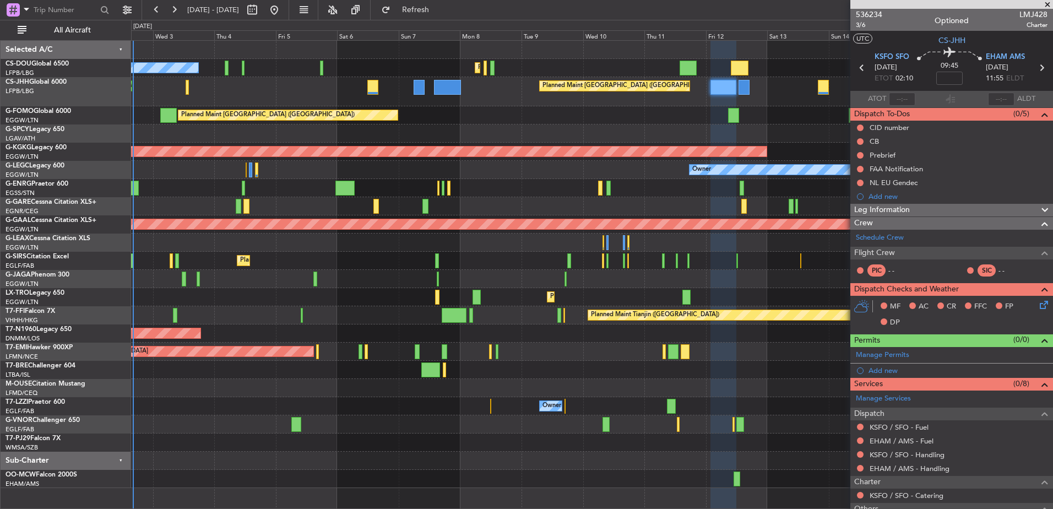
click at [474, 273] on div "Planned Maint [GEOGRAPHIC_DATA] ([GEOGRAPHIC_DATA]) No Crew Planned Maint [GEOG…" at bounding box center [591, 264] width 921 height 447
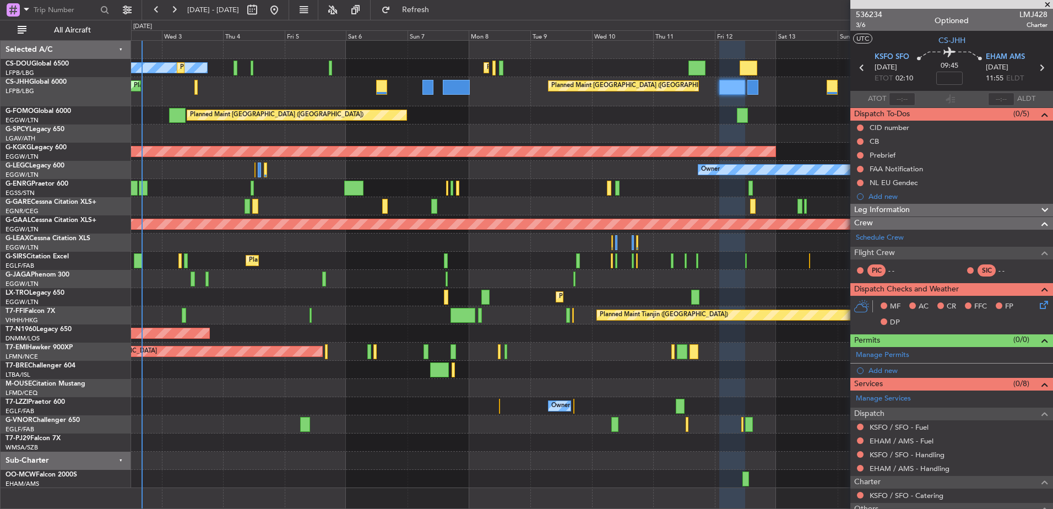
click at [739, 210] on div "Planned Maint [GEOGRAPHIC_DATA] ([GEOGRAPHIC_DATA]) Planned Maint [GEOGRAPHIC_D…" at bounding box center [591, 264] width 921 height 447
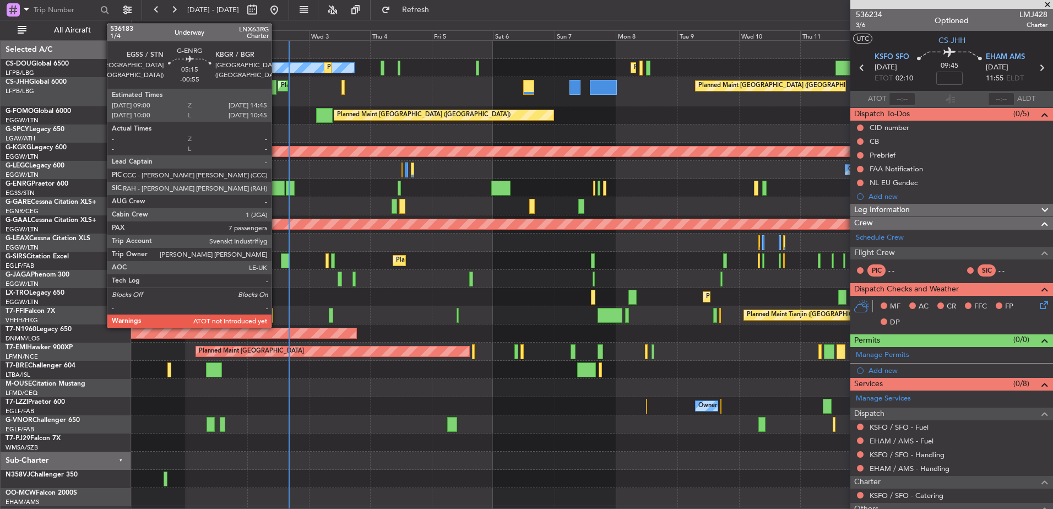
click at [276, 186] on div at bounding box center [277, 188] width 15 height 15
type input "-00:55"
type input "7"
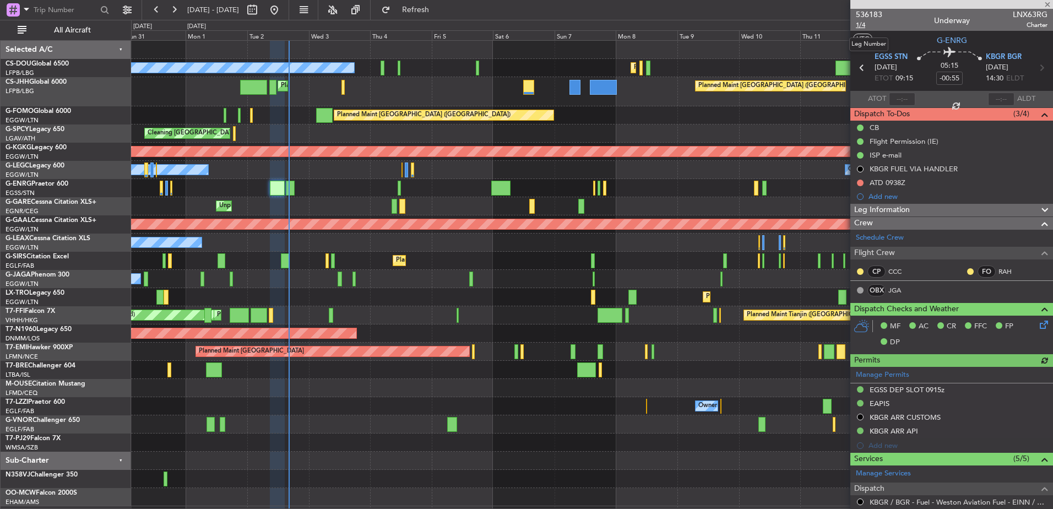
click at [863, 29] on span "1/4" at bounding box center [869, 24] width 26 height 9
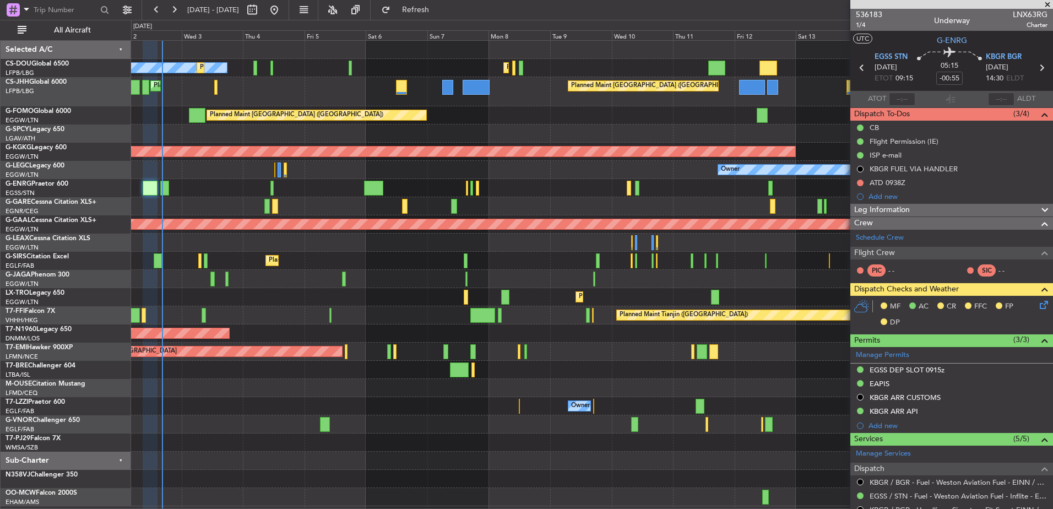
click at [287, 251] on div "No Crew Planned Maint [GEOGRAPHIC_DATA] ([GEOGRAPHIC_DATA]) Planned Maint [GEOG…" at bounding box center [591, 273] width 921 height 465
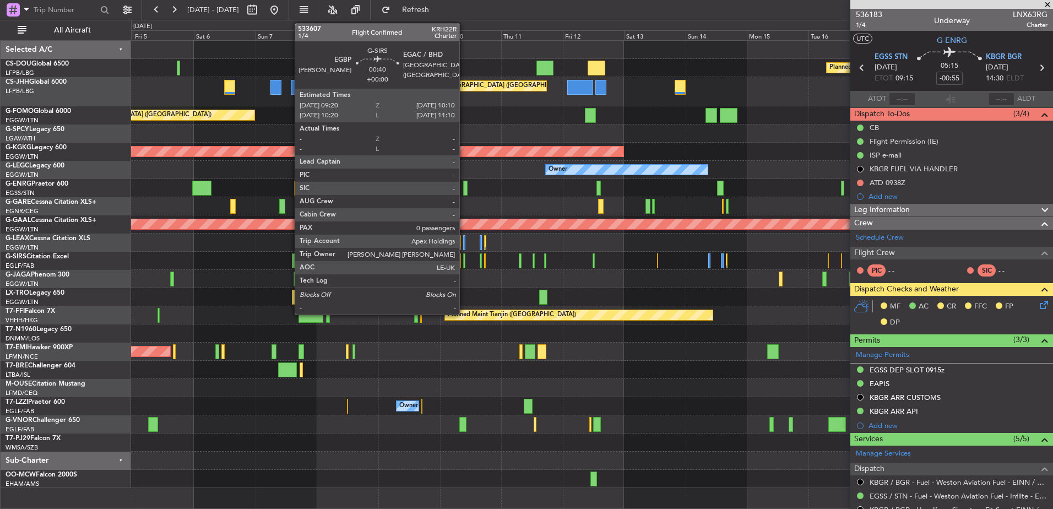
click at [464, 258] on div at bounding box center [464, 260] width 2 height 15
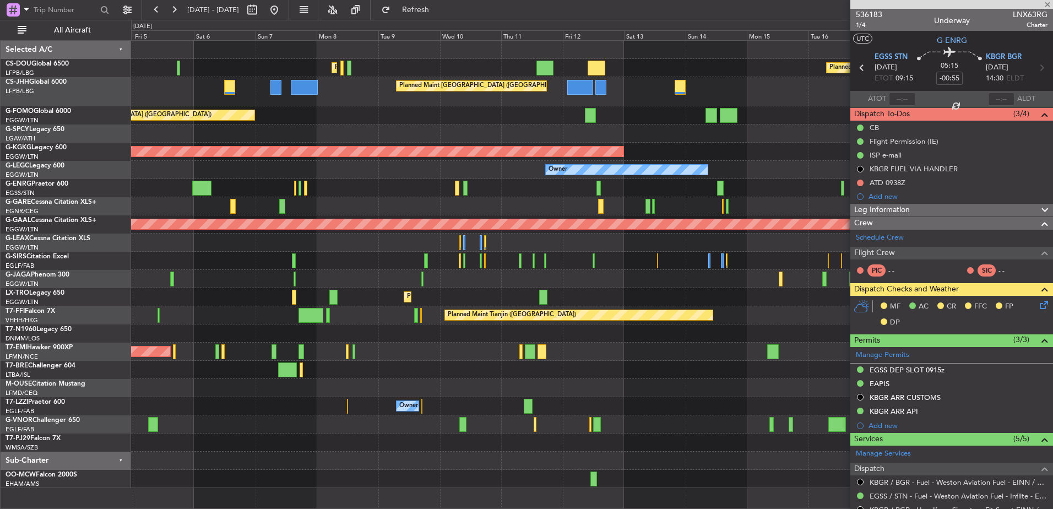
type input "0"
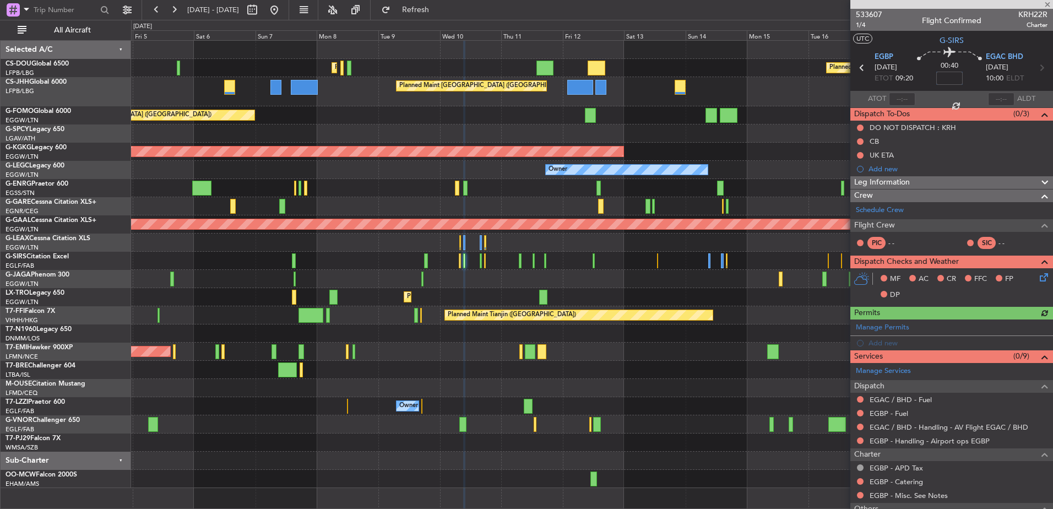
click at [946, 78] on input at bounding box center [949, 78] width 26 height 13
click at [977, 86] on div "00:40 5" at bounding box center [949, 67] width 73 height 41
type input "+00:05"
